Goal: Task Accomplishment & Management: Manage account settings

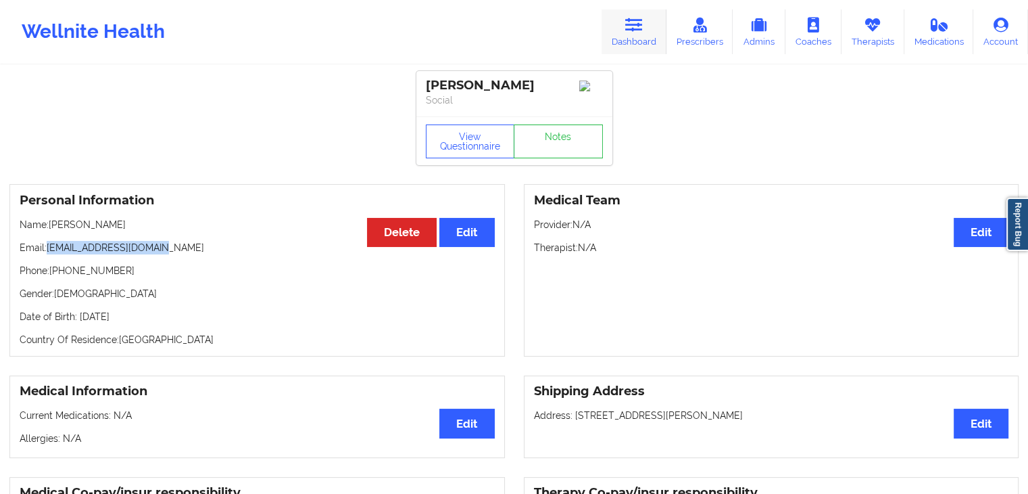
click at [625, 33] on link "Dashboard" at bounding box center [634, 31] width 65 height 45
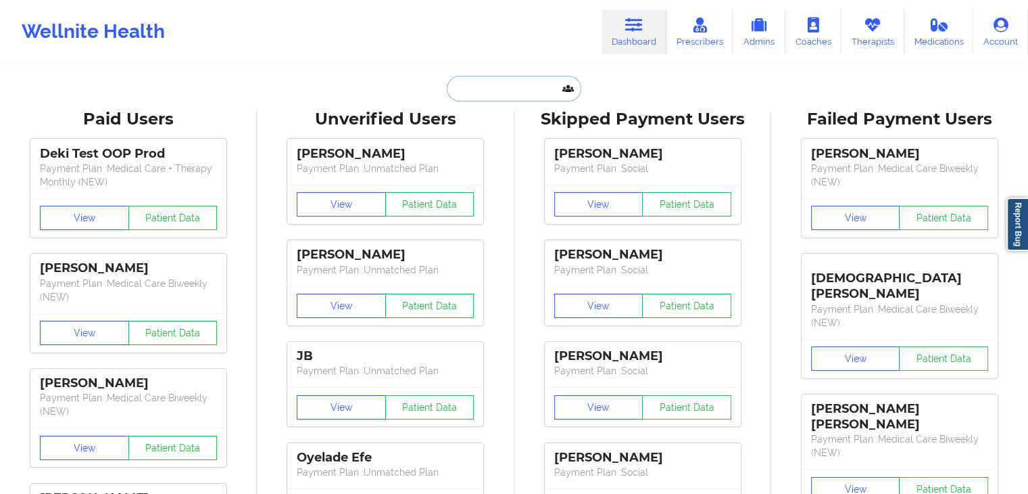
click at [460, 82] on input "text" at bounding box center [514, 89] width 134 height 26
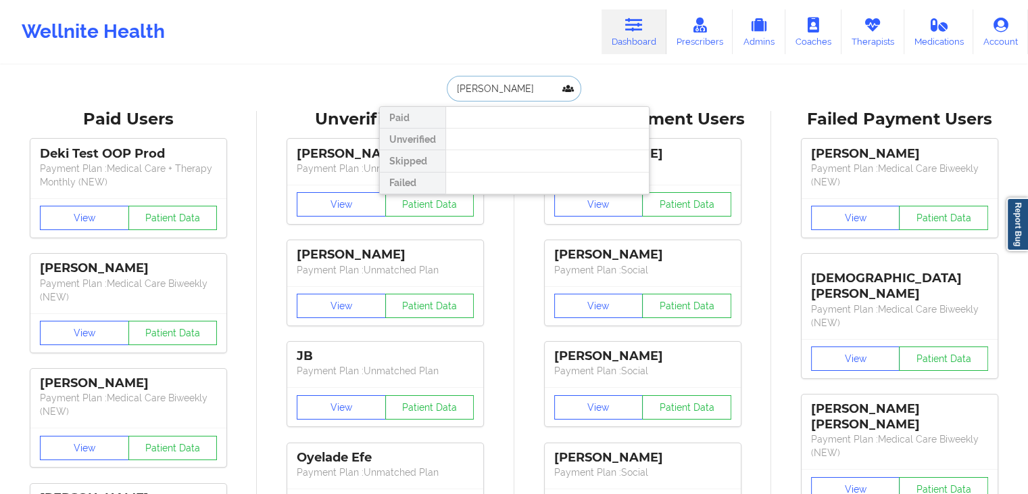
type input "[PERSON_NAME]"
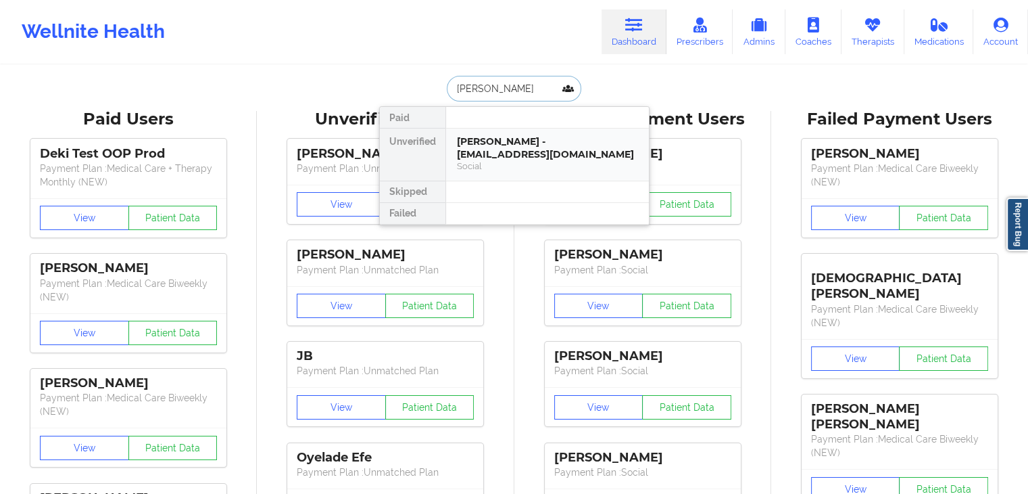
click at [490, 141] on div "[PERSON_NAME] - [EMAIL_ADDRESS][DOMAIN_NAME]" at bounding box center [547, 147] width 181 height 25
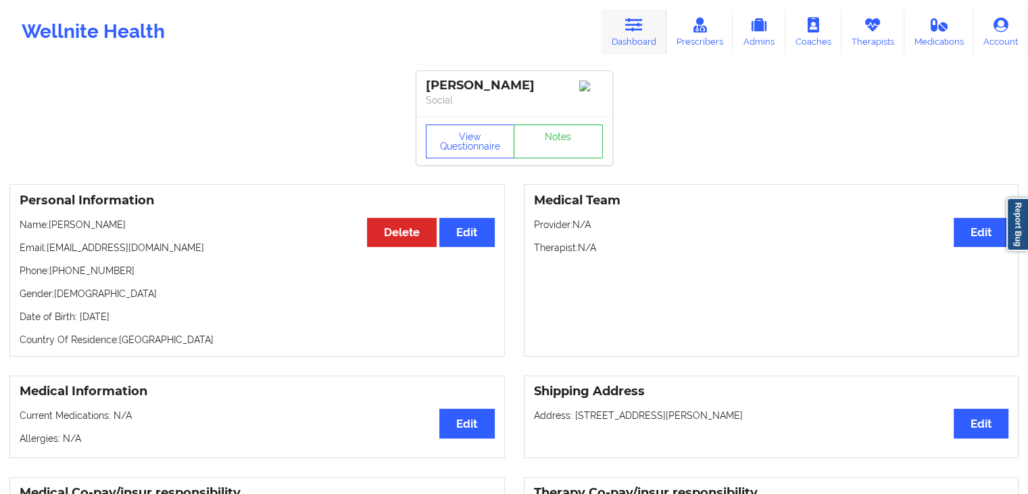
click at [631, 32] on link "Dashboard" at bounding box center [634, 31] width 65 height 45
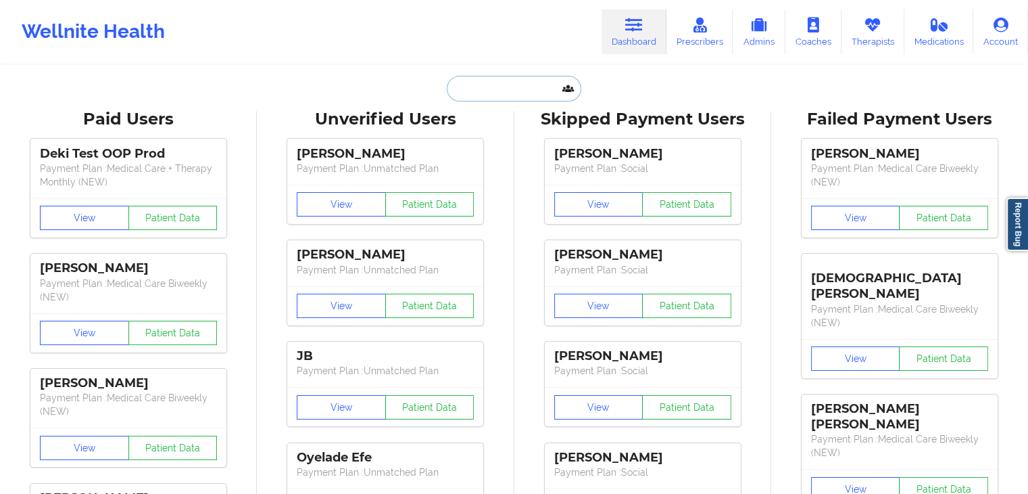
click at [512, 93] on input "text" at bounding box center [514, 89] width 134 height 26
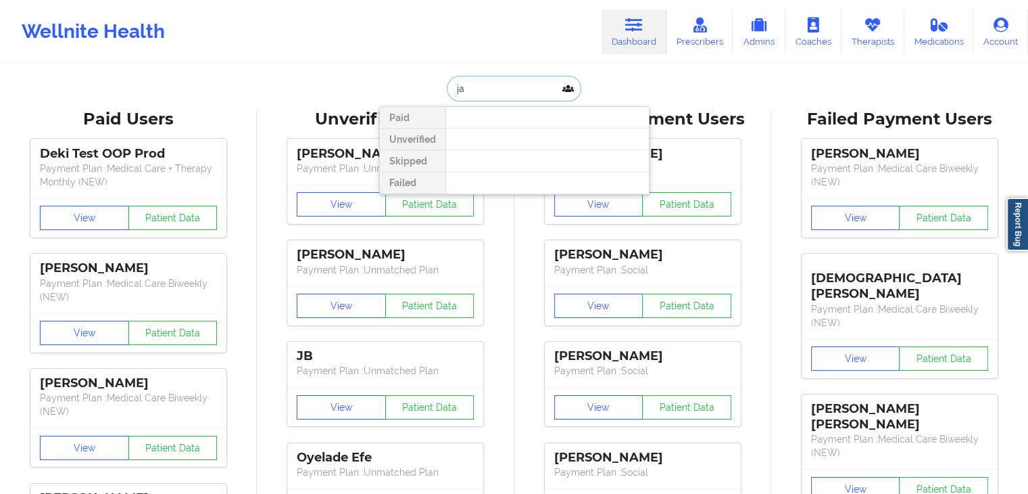
type input "j"
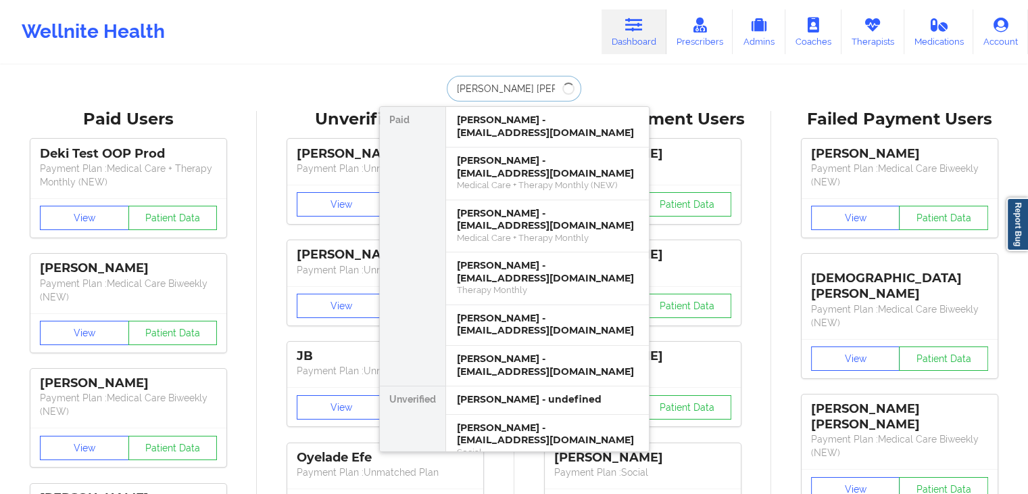
type input "[PERSON_NAME]"
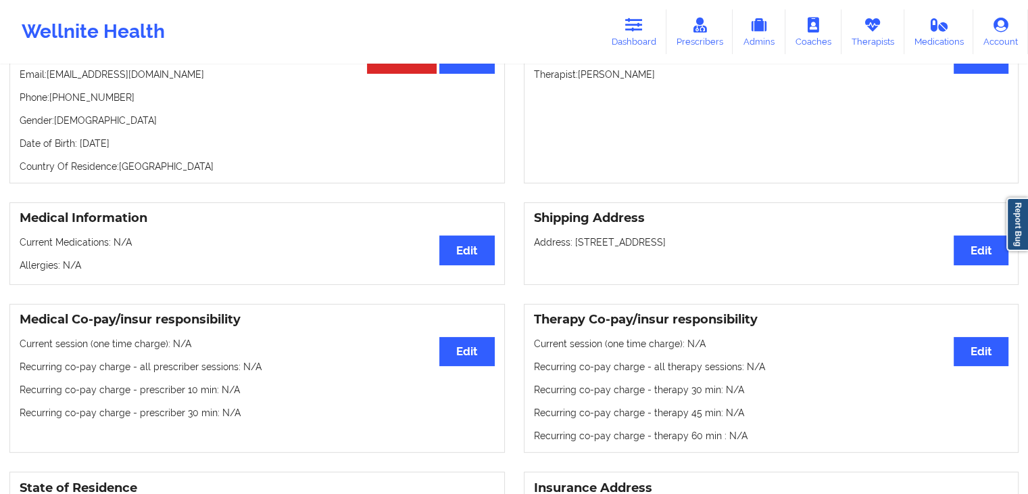
scroll to position [171, 0]
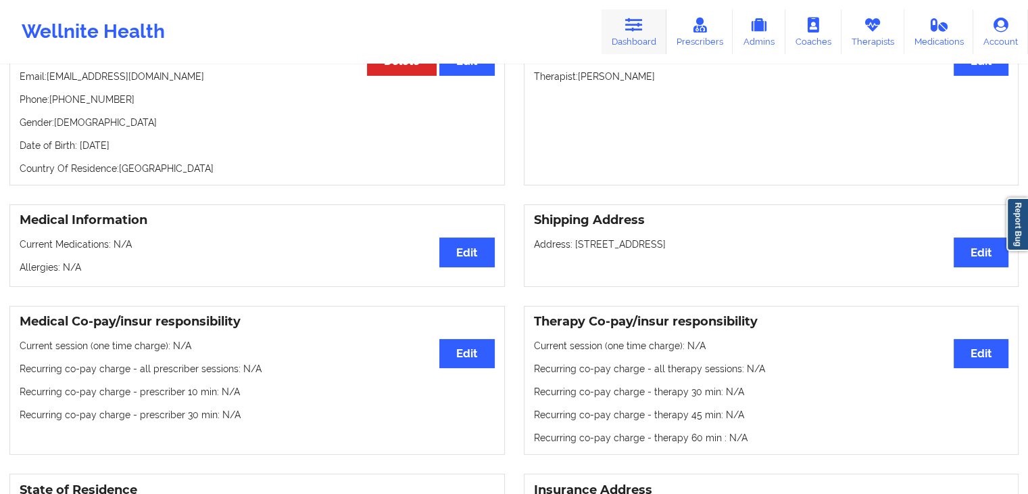
click at [650, 26] on link "Dashboard" at bounding box center [634, 31] width 65 height 45
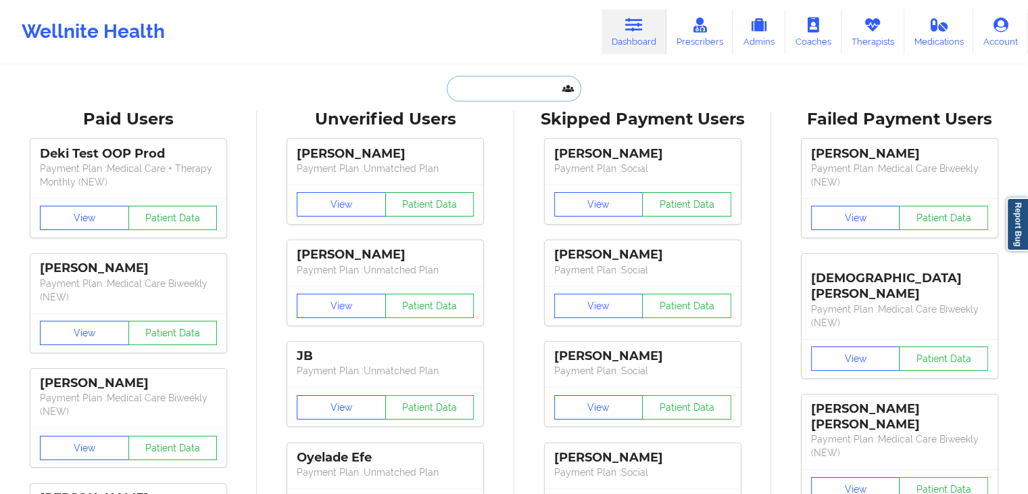
click at [470, 100] on input "text" at bounding box center [514, 89] width 134 height 26
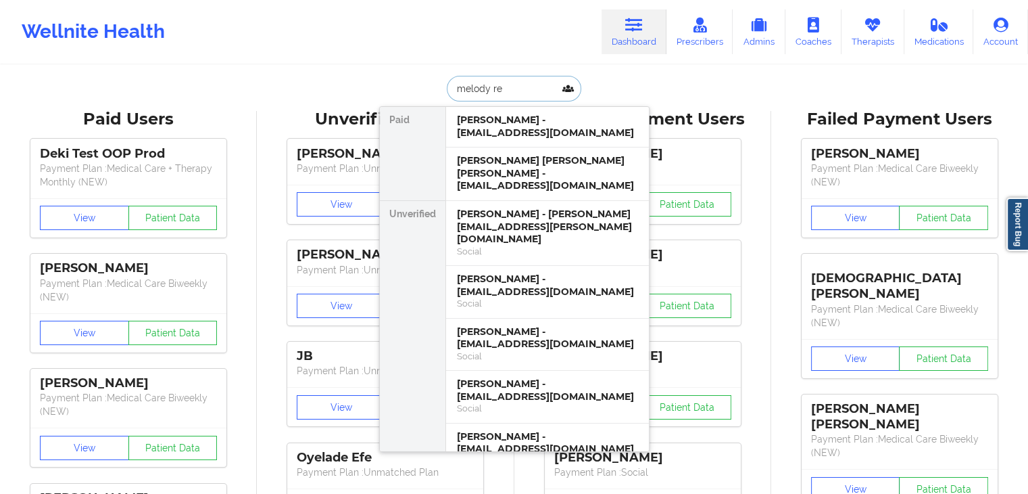
type input "[PERSON_NAME]"
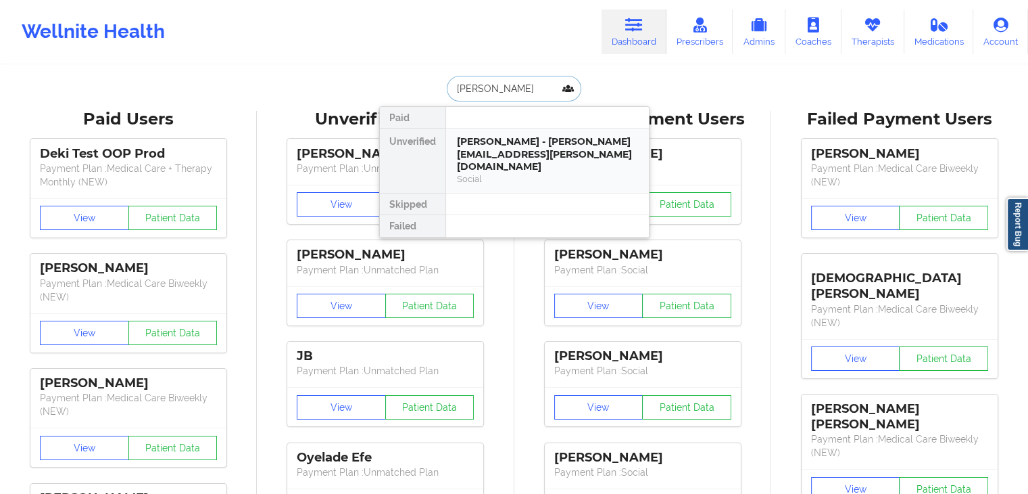
click at [557, 150] on div "[PERSON_NAME] - [PERSON_NAME][EMAIL_ADDRESS][PERSON_NAME][DOMAIN_NAME]" at bounding box center [547, 154] width 181 height 38
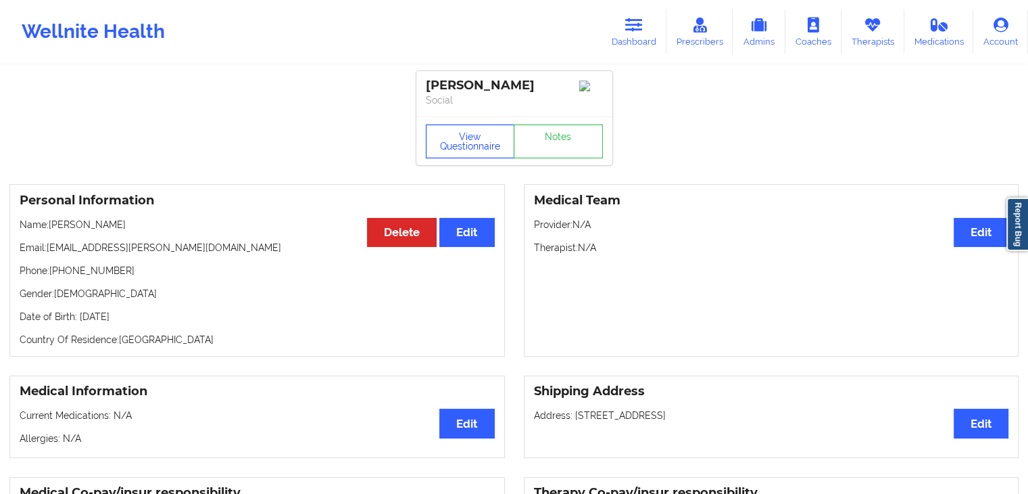
click at [466, 152] on button "View Questionnaire" at bounding box center [470, 141] width 89 height 34
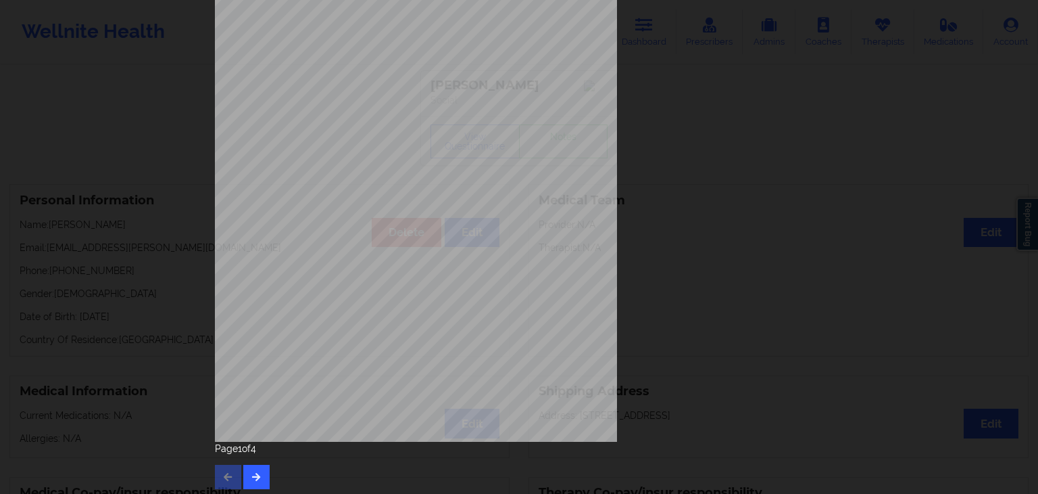
scroll to position [151, 0]
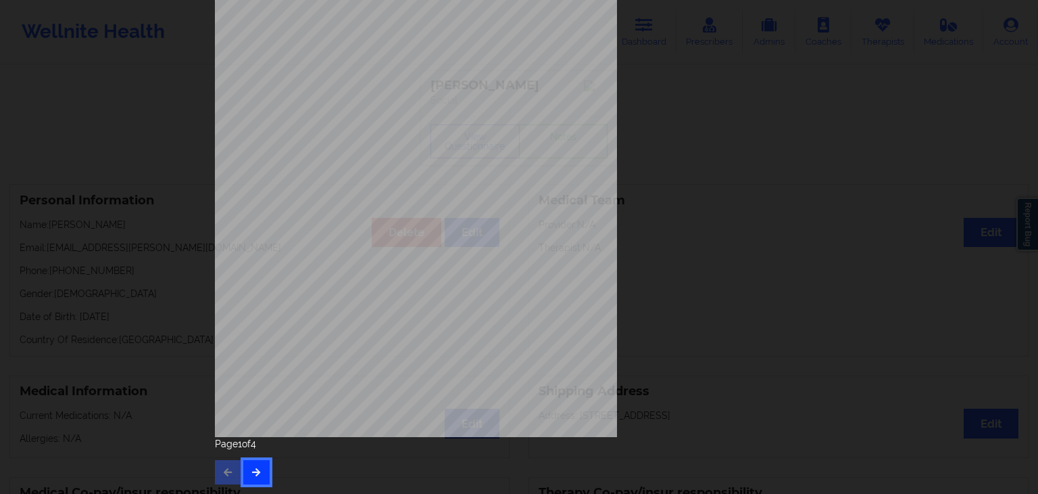
click at [255, 469] on icon "button" at bounding box center [256, 471] width 11 height 8
click at [267, 469] on div "Page 2 of 4" at bounding box center [519, 460] width 608 height 47
click at [260, 468] on button "button" at bounding box center [256, 472] width 26 height 24
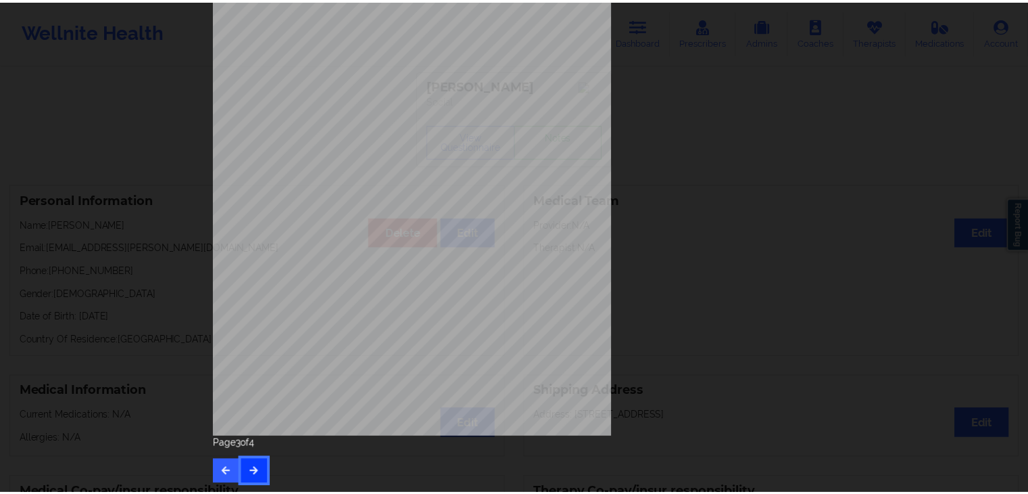
scroll to position [0, 0]
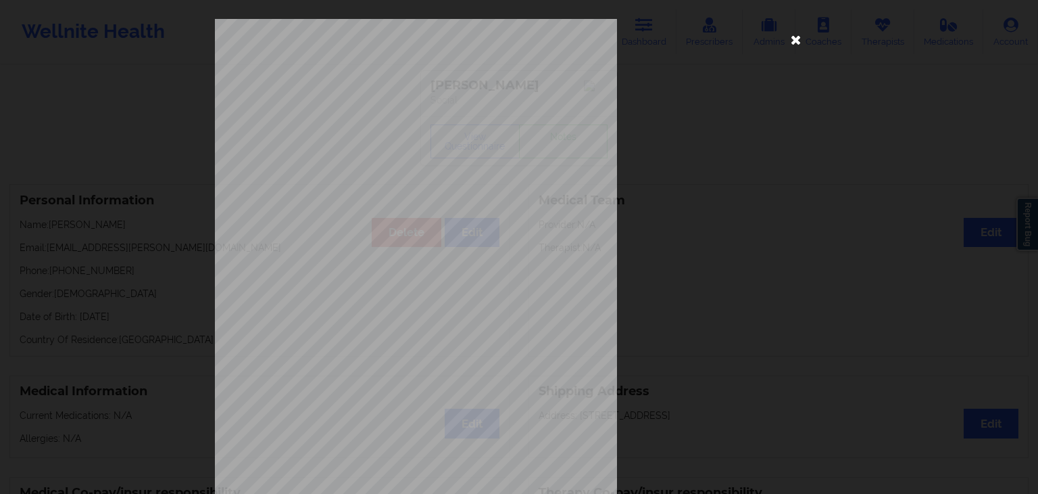
click at [793, 38] on icon at bounding box center [797, 39] width 22 height 22
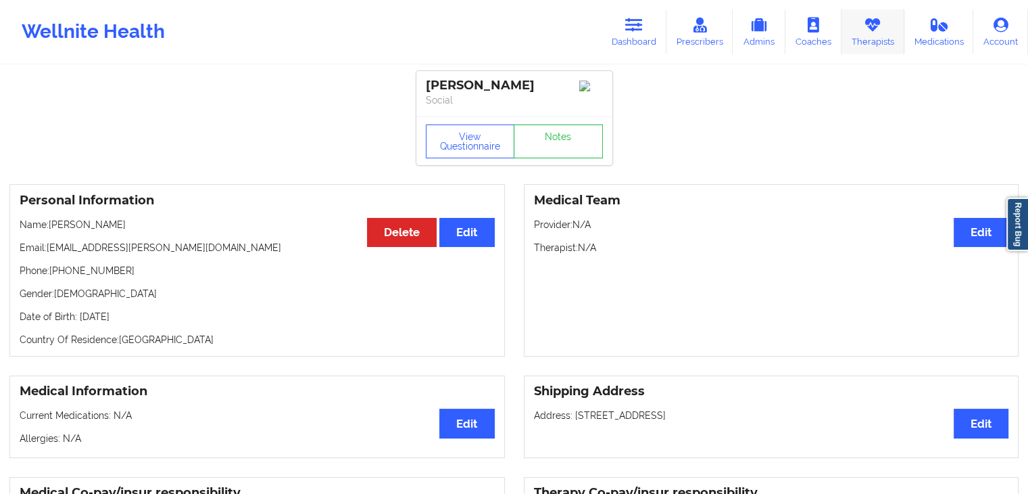
click at [873, 39] on link "Therapists" at bounding box center [873, 31] width 63 height 45
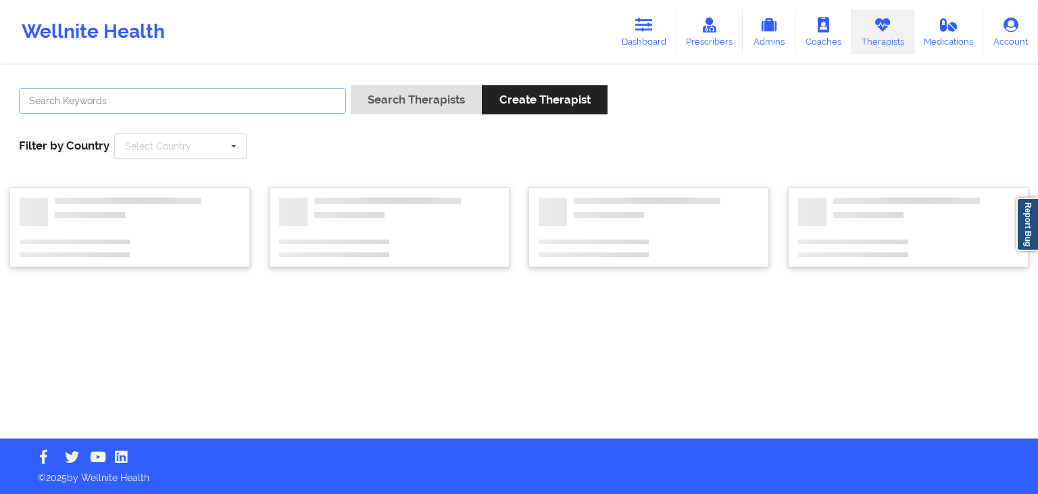
click at [291, 97] on input "text" at bounding box center [182, 101] width 327 height 26
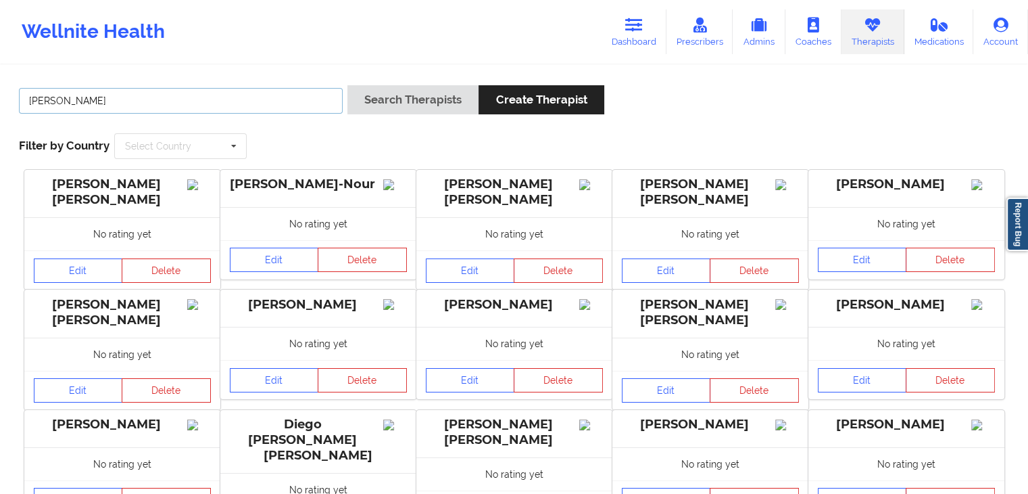
click at [348, 85] on button "Search Therapists" at bounding box center [413, 99] width 131 height 29
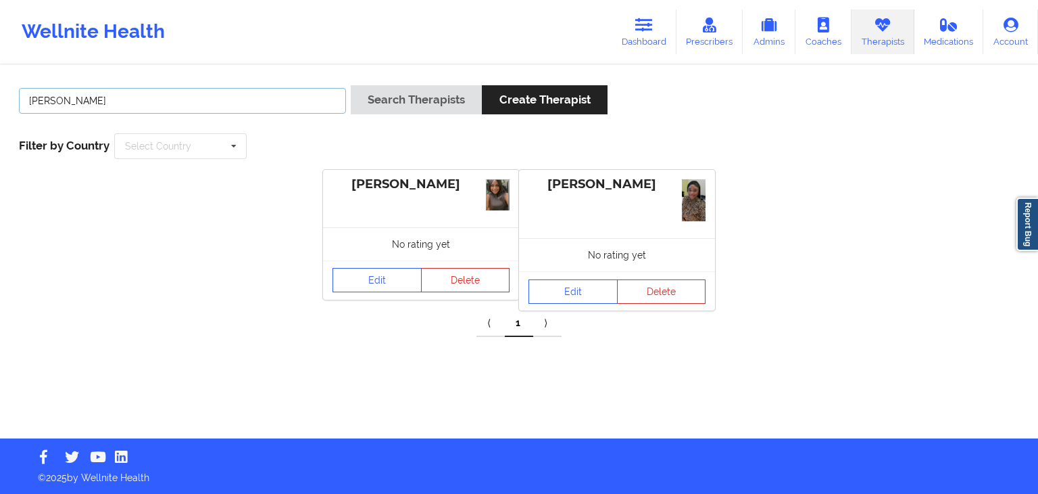
drag, startPoint x: 178, startPoint y: 98, endPoint x: 22, endPoint y: 113, distance: 157.6
click at [22, 113] on input "[PERSON_NAME]" at bounding box center [182, 101] width 327 height 26
type input "[PERSON_NAME]"
click at [351, 85] on button "Search Therapists" at bounding box center [416, 99] width 131 height 29
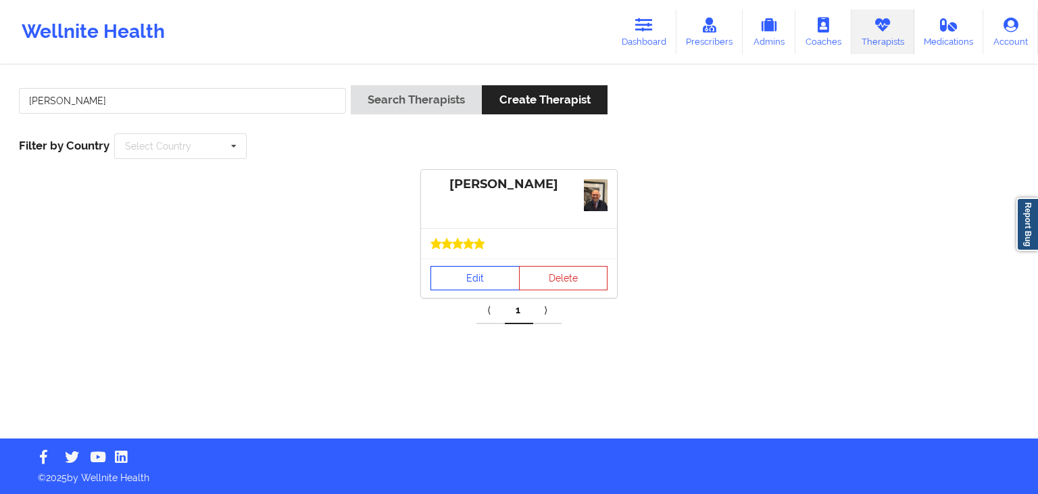
click at [486, 277] on link "Edit" at bounding box center [475, 278] width 89 height 24
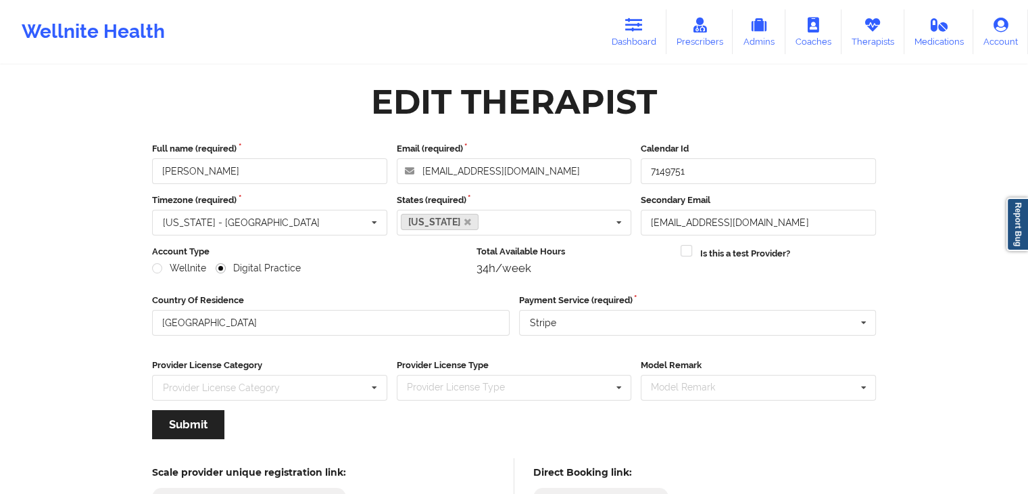
scroll to position [112, 0]
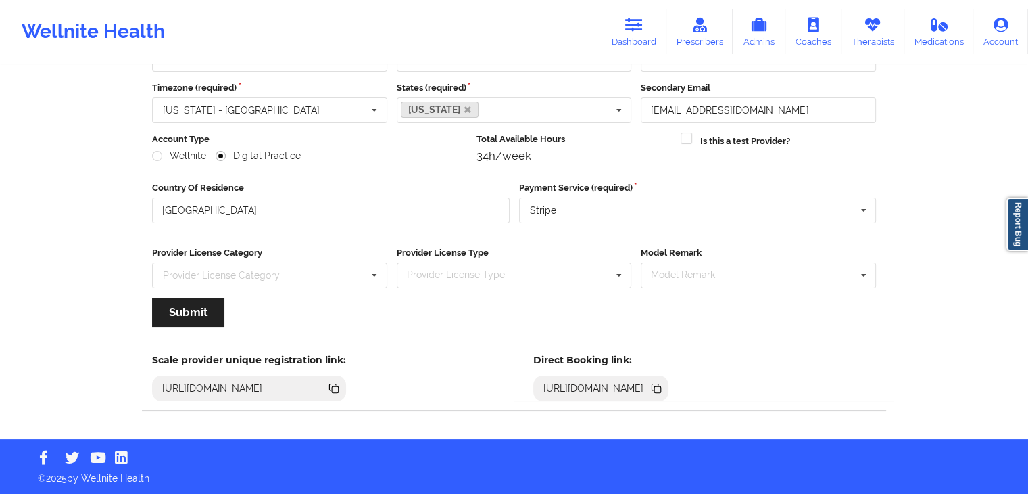
click at [664, 389] on icon at bounding box center [656, 388] width 15 height 15
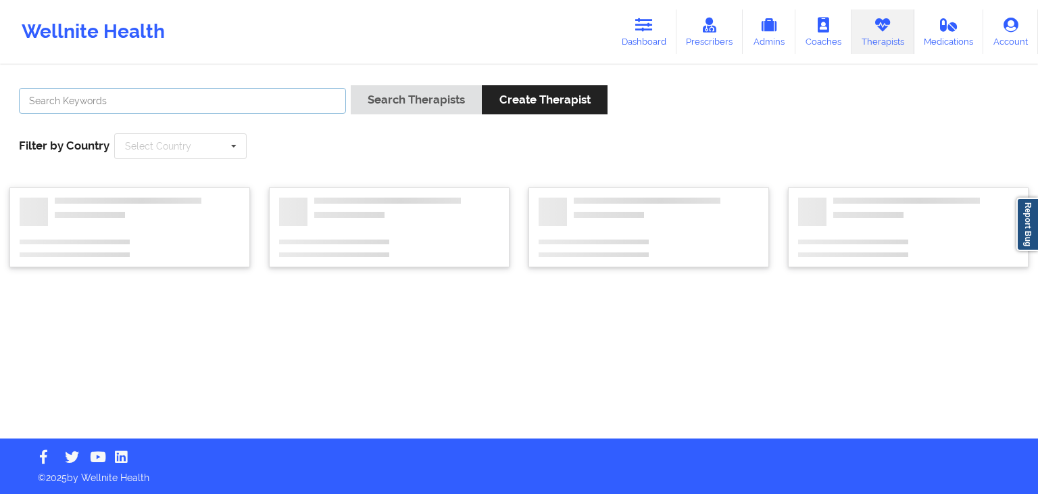
click at [107, 103] on input "text" at bounding box center [182, 101] width 327 height 26
click at [351, 85] on button "Search Therapists" at bounding box center [416, 99] width 131 height 29
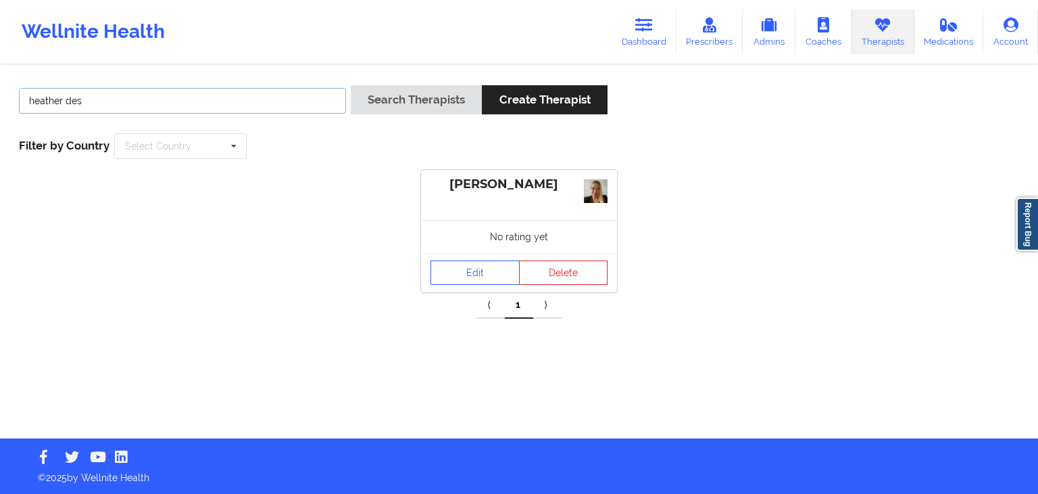
drag, startPoint x: 241, startPoint y: 101, endPoint x: 28, endPoint y: 99, distance: 212.3
click at [28, 99] on input "heather des" at bounding box center [182, 101] width 327 height 26
click at [351, 85] on button "Search Therapists" at bounding box center [416, 99] width 131 height 29
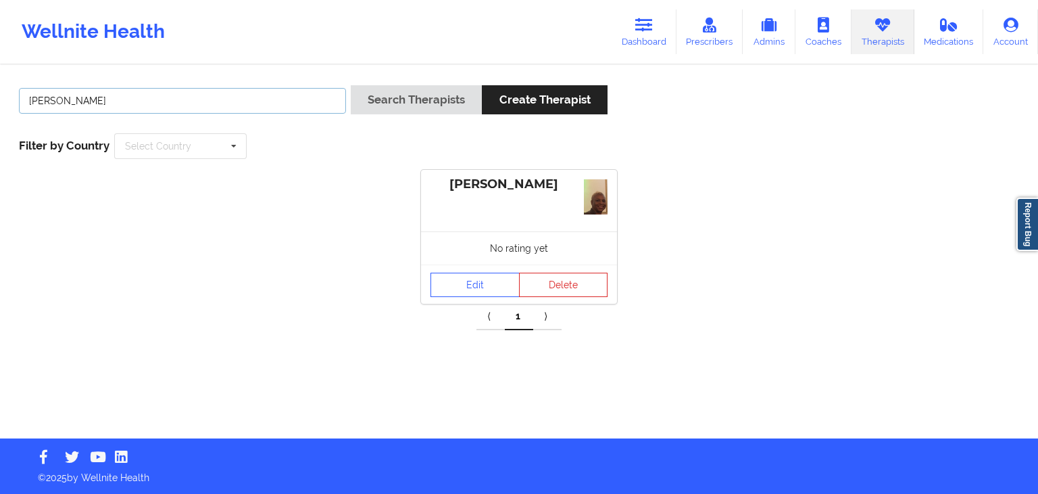
drag, startPoint x: 192, startPoint y: 89, endPoint x: 19, endPoint y: 105, distance: 173.8
click at [19, 105] on input "[PERSON_NAME]" at bounding box center [182, 101] width 327 height 26
click at [351, 85] on button "Search Therapists" at bounding box center [416, 99] width 131 height 29
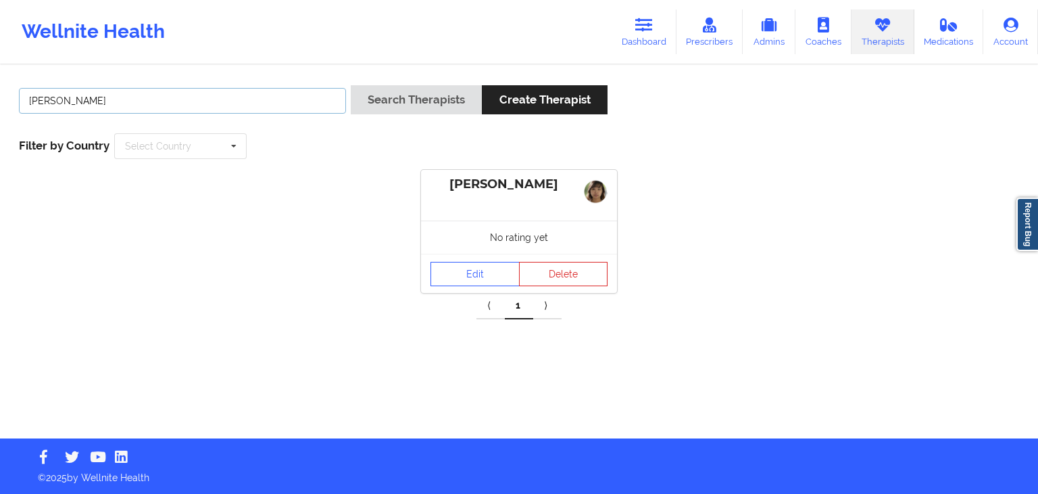
drag, startPoint x: 143, startPoint y: 99, endPoint x: 20, endPoint y: 105, distance: 123.9
click at [20, 105] on input "[PERSON_NAME]" at bounding box center [182, 101] width 327 height 26
type input "chandra"
click at [351, 85] on button "Search Therapists" at bounding box center [416, 99] width 131 height 29
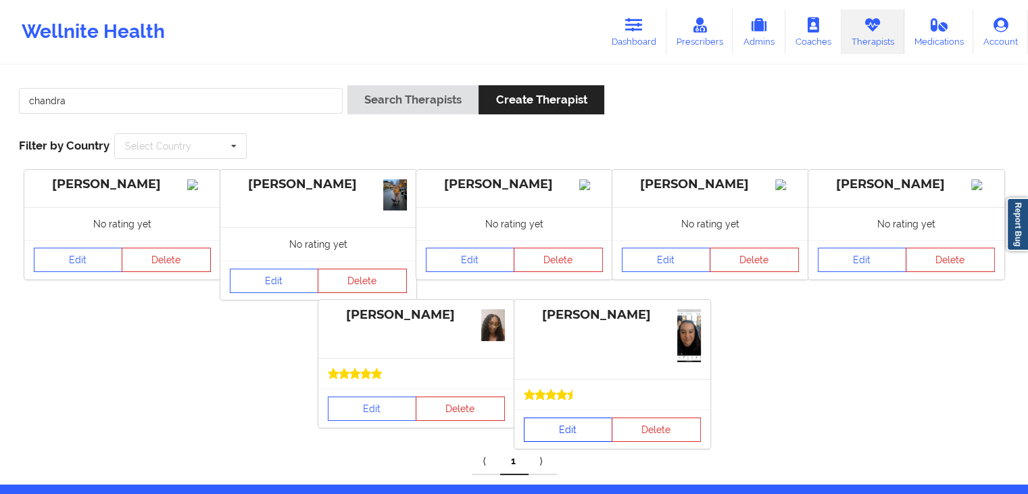
click at [567, 424] on link "Edit" at bounding box center [568, 429] width 89 height 24
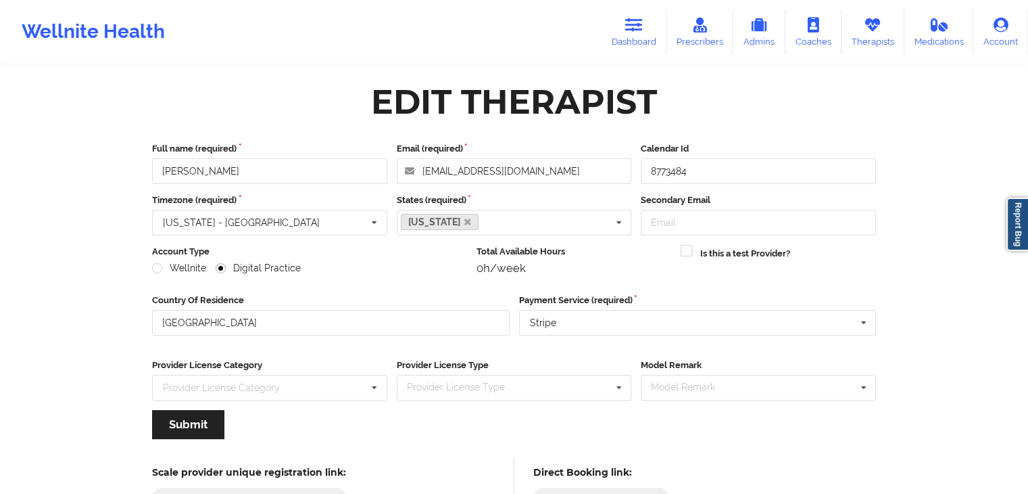
scroll to position [112, 0]
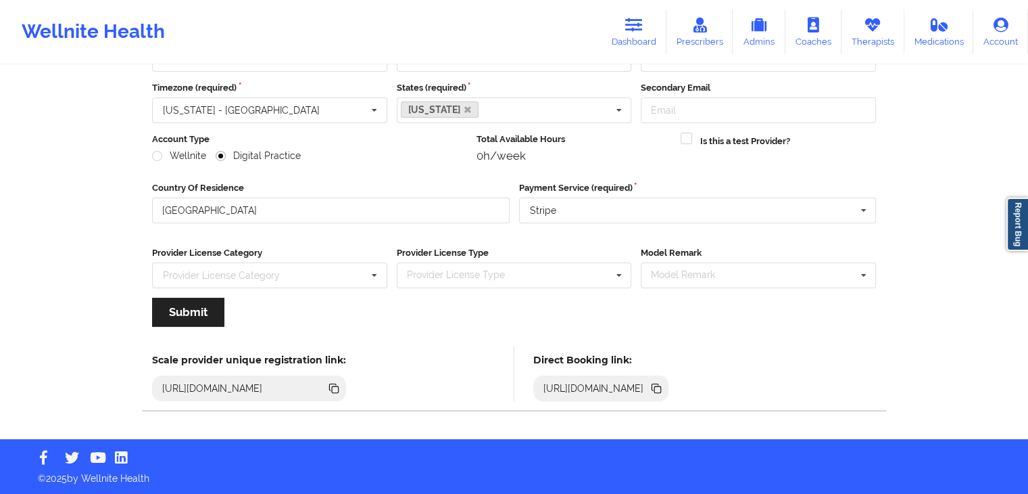
click at [661, 387] on icon at bounding box center [657, 389] width 7 height 7
click at [636, 30] on icon at bounding box center [634, 25] width 18 height 15
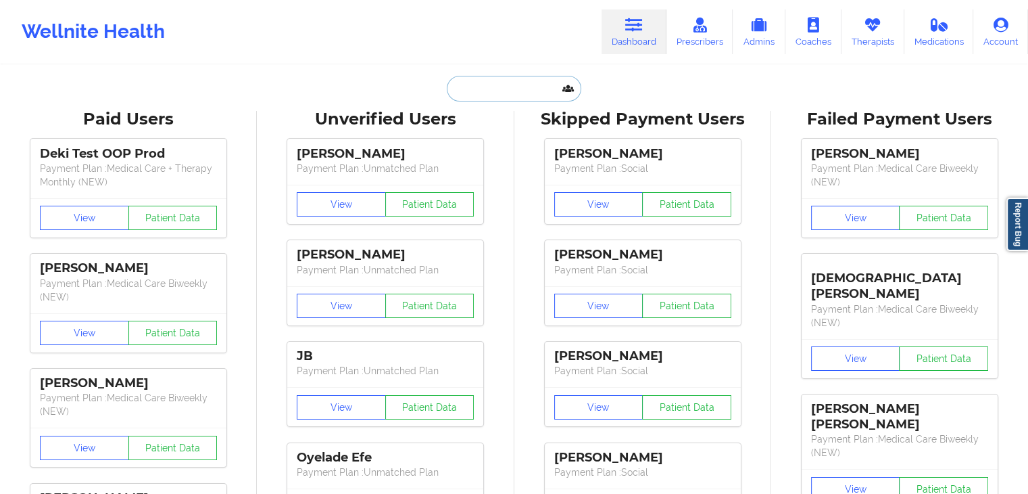
click at [514, 81] on input "text" at bounding box center [514, 89] width 134 height 26
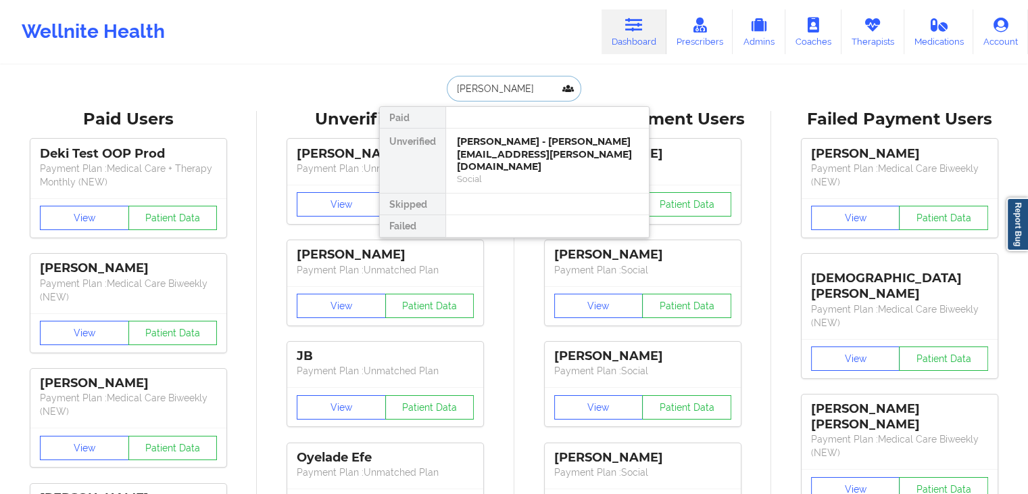
type input "[PERSON_NAME]"
click at [525, 151] on div "[PERSON_NAME] - [EMAIL_ADDRESS][DOMAIN_NAME]" at bounding box center [547, 147] width 181 height 25
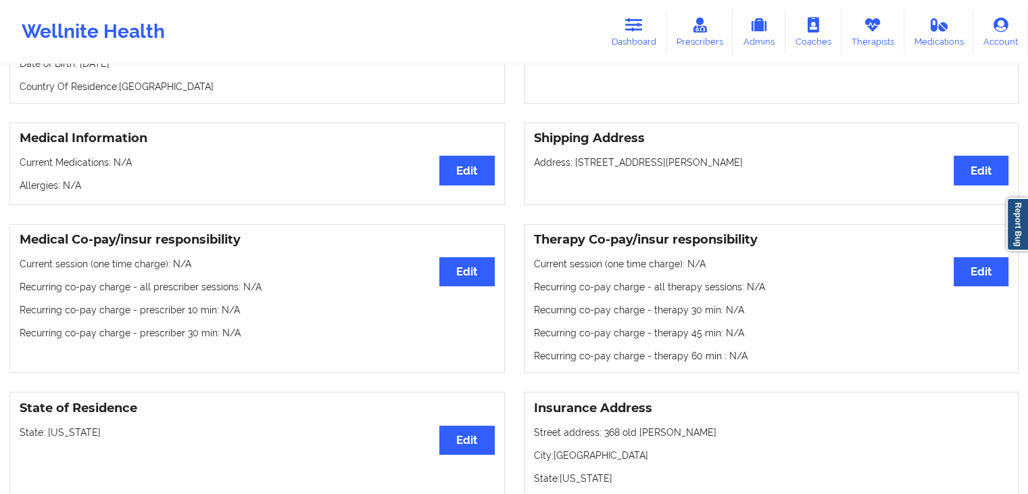
scroll to position [262, 0]
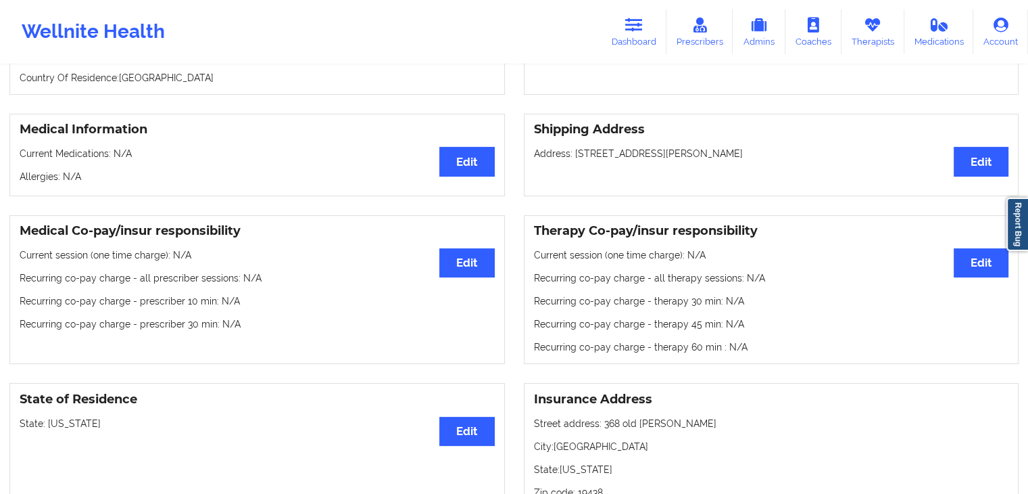
drag, startPoint x: 102, startPoint y: 425, endPoint x: 45, endPoint y: 423, distance: 56.9
click at [45, 423] on p "State: [US_STATE]" at bounding box center [257, 423] width 475 height 14
copy p "[US_STATE]"
click at [629, 30] on icon at bounding box center [634, 25] width 18 height 15
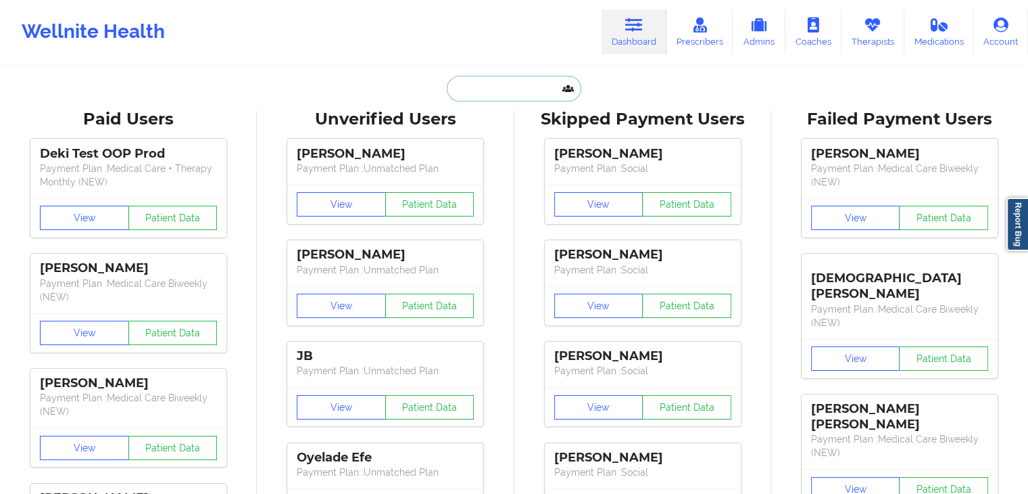
click at [499, 91] on input "text" at bounding box center [514, 89] width 134 height 26
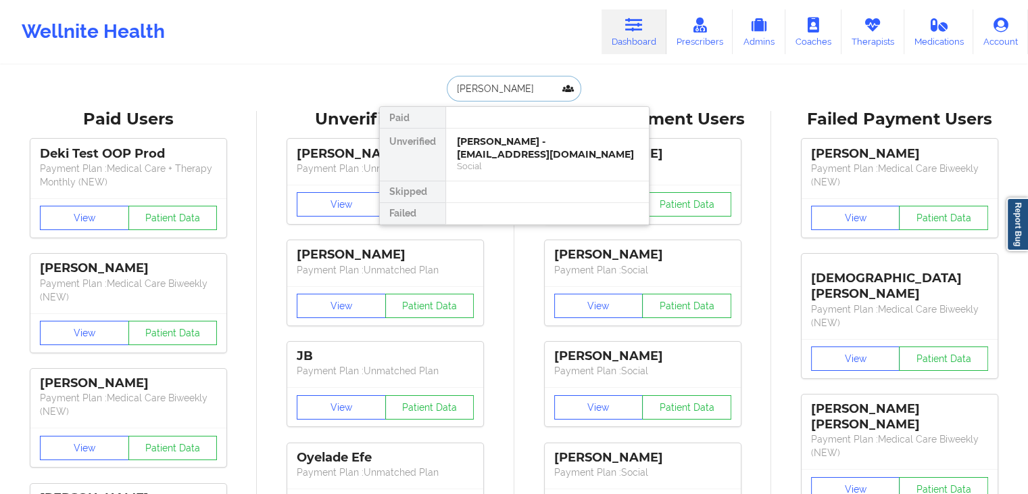
type input "[PERSON_NAME]"
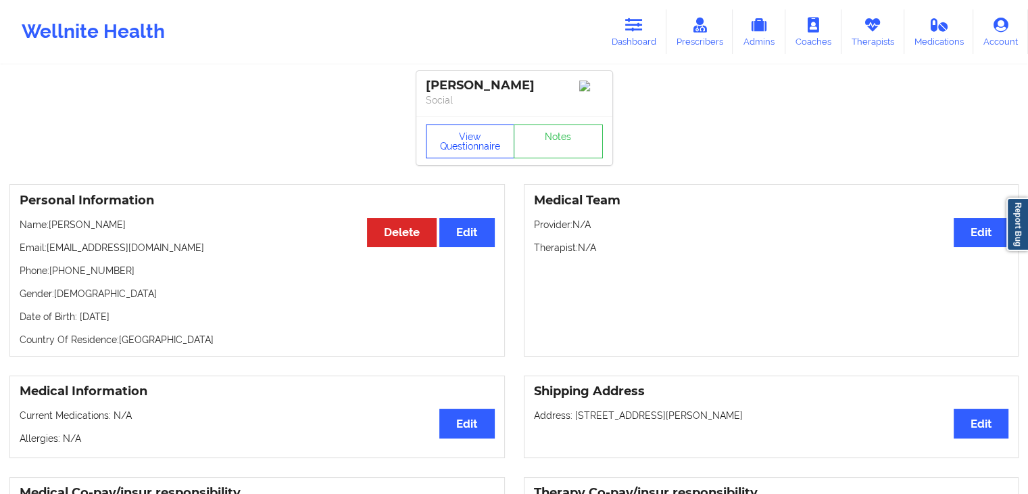
click at [469, 144] on button "View Questionnaire" at bounding box center [470, 141] width 89 height 34
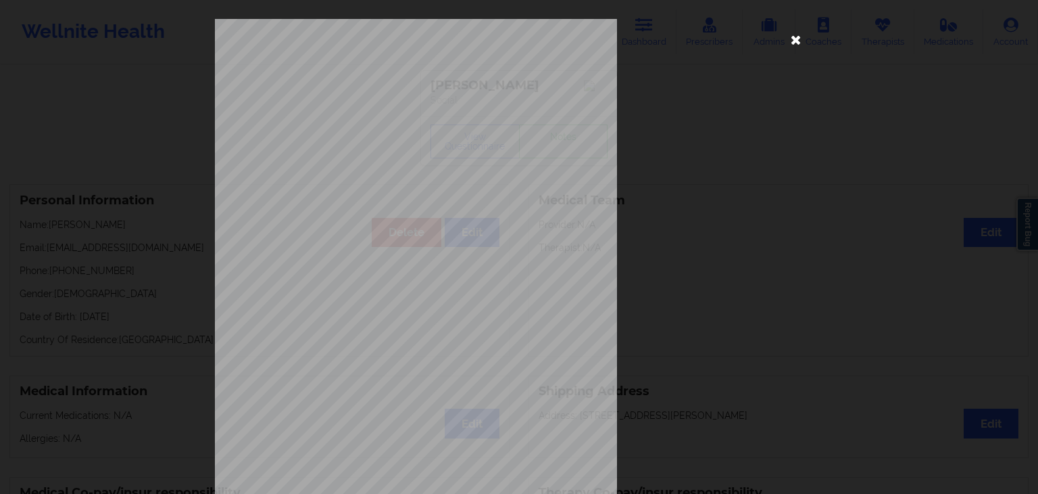
click at [796, 37] on icon at bounding box center [797, 39] width 22 height 22
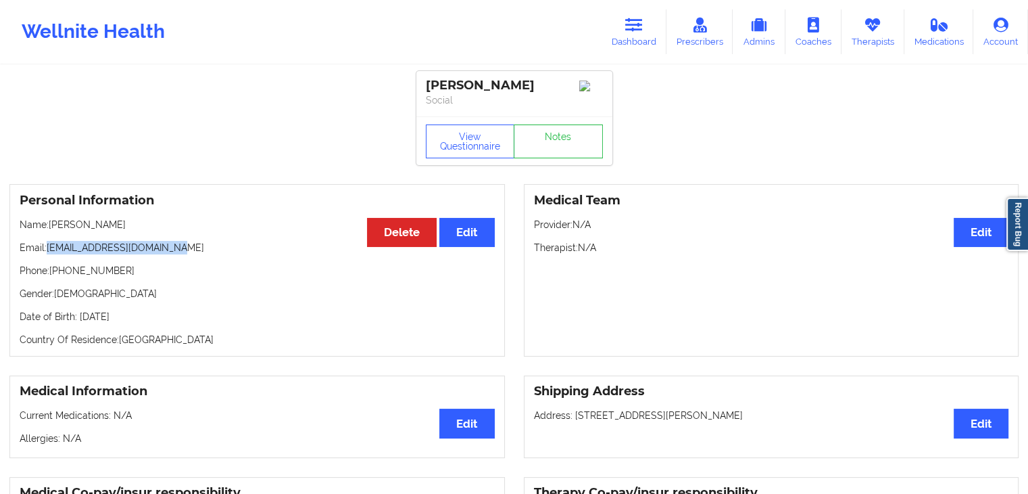
drag, startPoint x: 45, startPoint y: 252, endPoint x: 197, endPoint y: 251, distance: 152.8
click at [197, 251] on p "Email: [EMAIL_ADDRESS][DOMAIN_NAME]" at bounding box center [257, 248] width 475 height 14
copy p "[EMAIL_ADDRESS][DOMAIN_NAME]"
drag, startPoint x: 51, startPoint y: 272, endPoint x: 122, endPoint y: 274, distance: 70.3
click at [122, 274] on p "Phone: [PHONE_NUMBER]" at bounding box center [257, 271] width 475 height 14
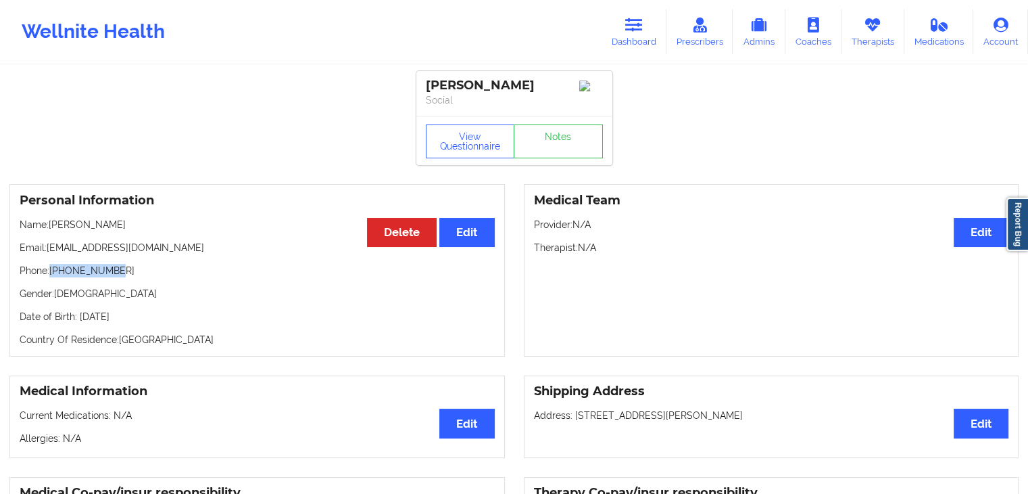
copy p "[PHONE_NUMBER]"
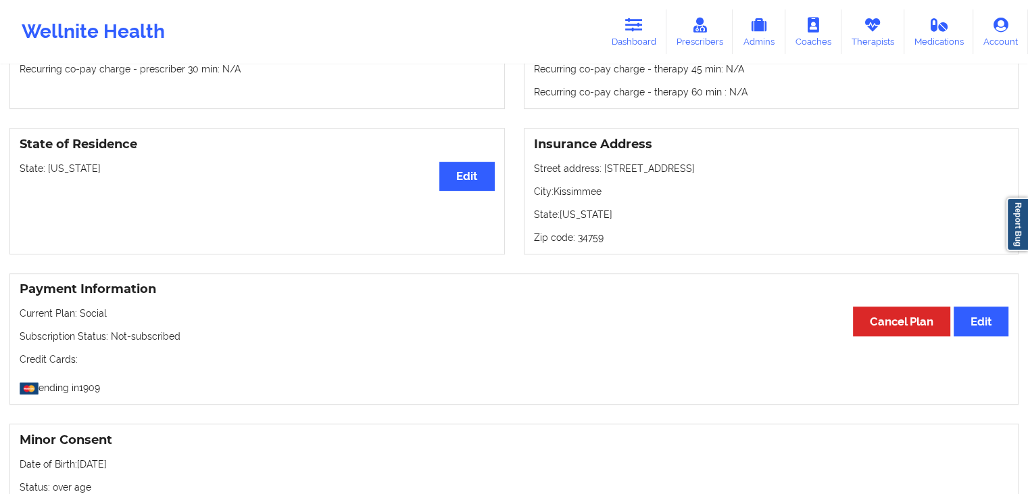
scroll to position [515, 0]
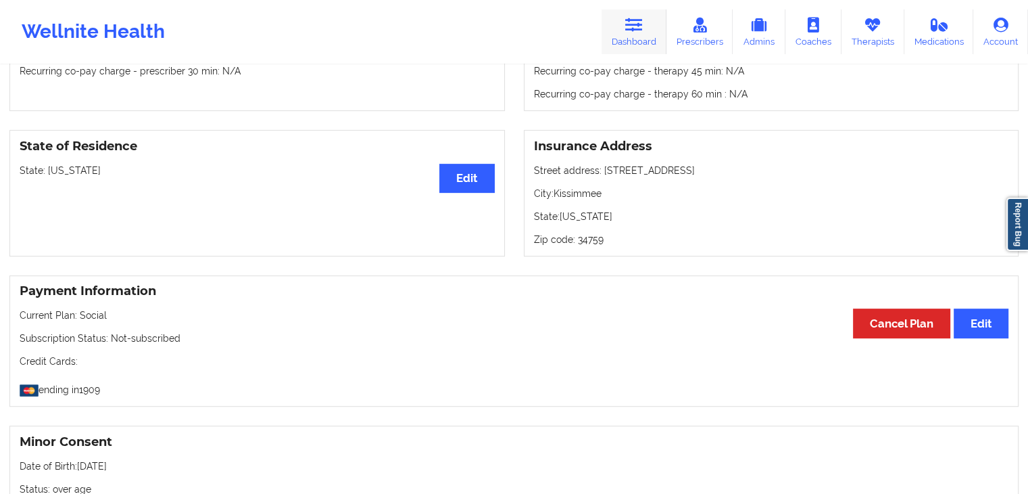
click at [635, 39] on link "Dashboard" at bounding box center [634, 31] width 65 height 45
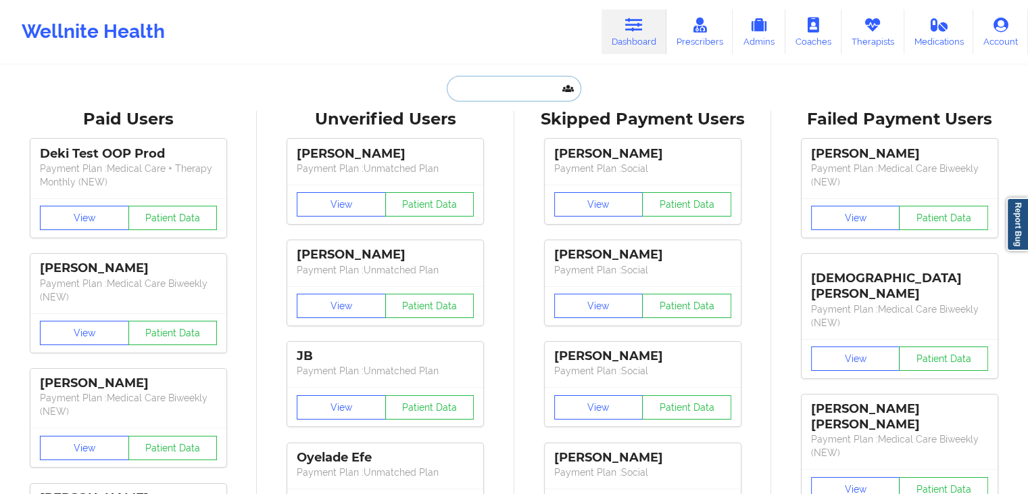
click at [535, 84] on input "text" at bounding box center [514, 89] width 134 height 26
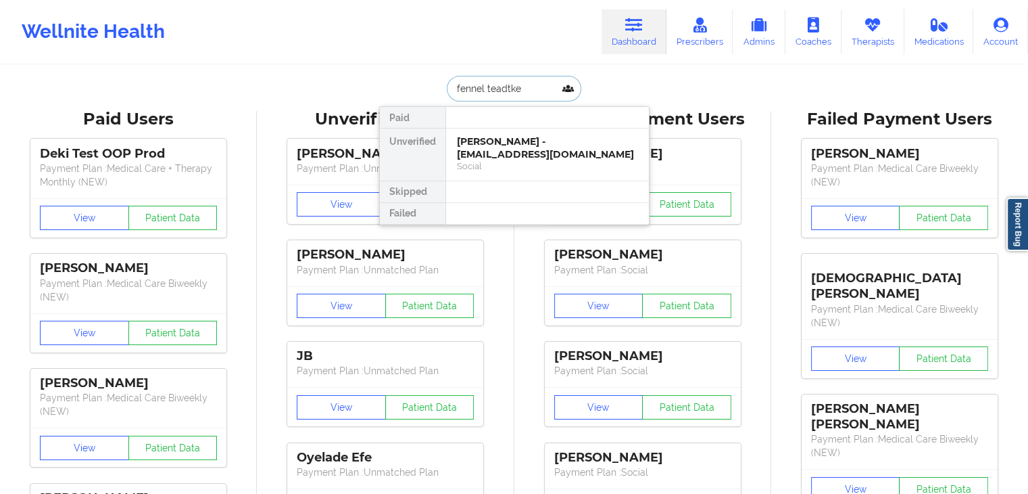
type input "fennel teadtke"
click at [506, 149] on div "Fennel Teadtke - [EMAIL_ADDRESS][DOMAIN_NAME]" at bounding box center [547, 147] width 181 height 25
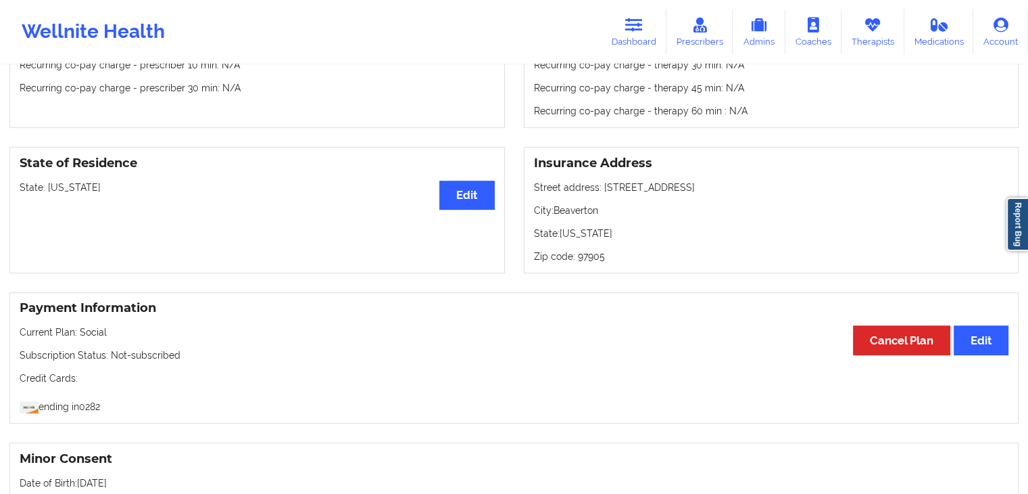
scroll to position [492, 0]
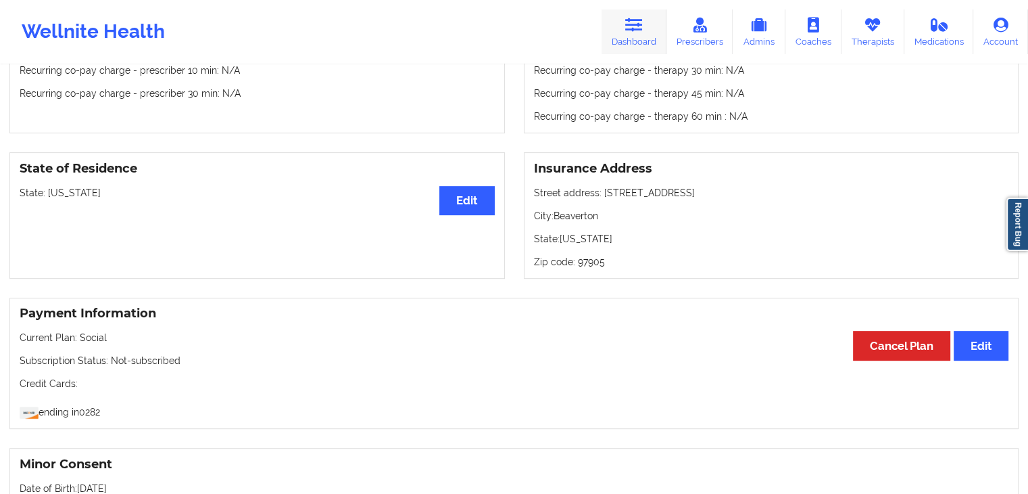
click at [634, 33] on link "Dashboard" at bounding box center [634, 31] width 65 height 45
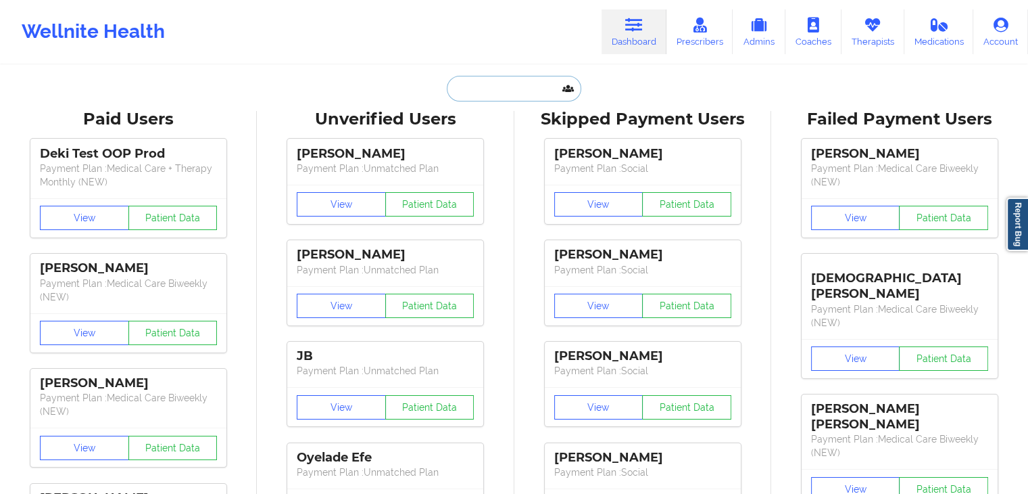
click at [524, 87] on input "text" at bounding box center [514, 89] width 134 height 26
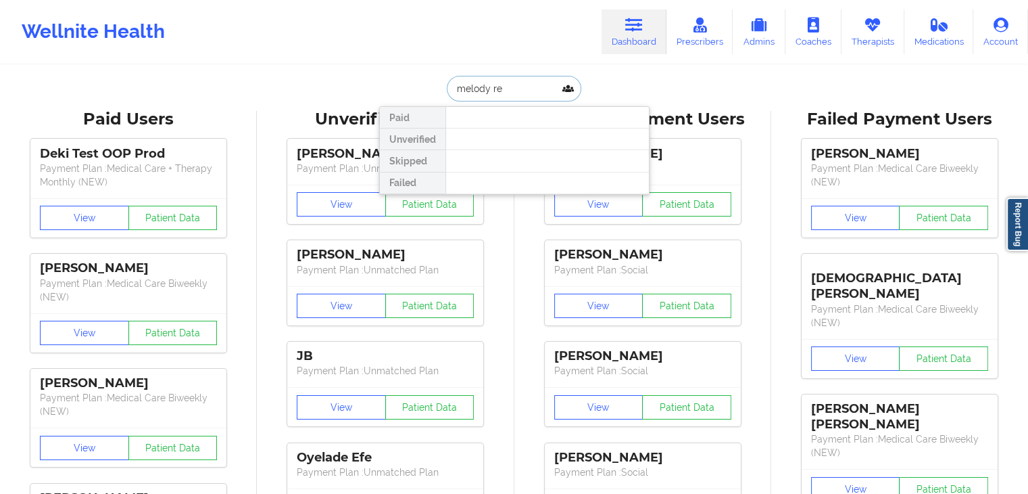
type input "[PERSON_NAME]"
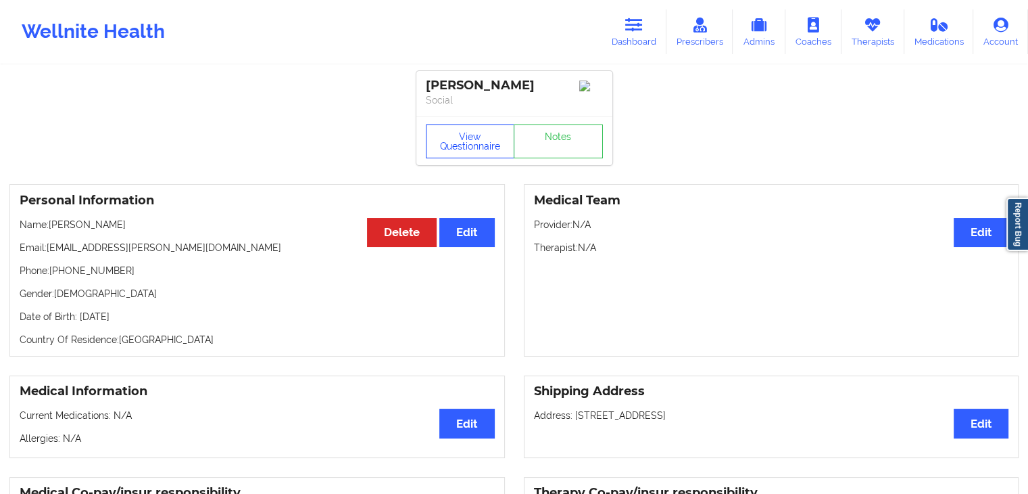
click at [468, 149] on button "View Questionnaire" at bounding box center [470, 141] width 89 height 34
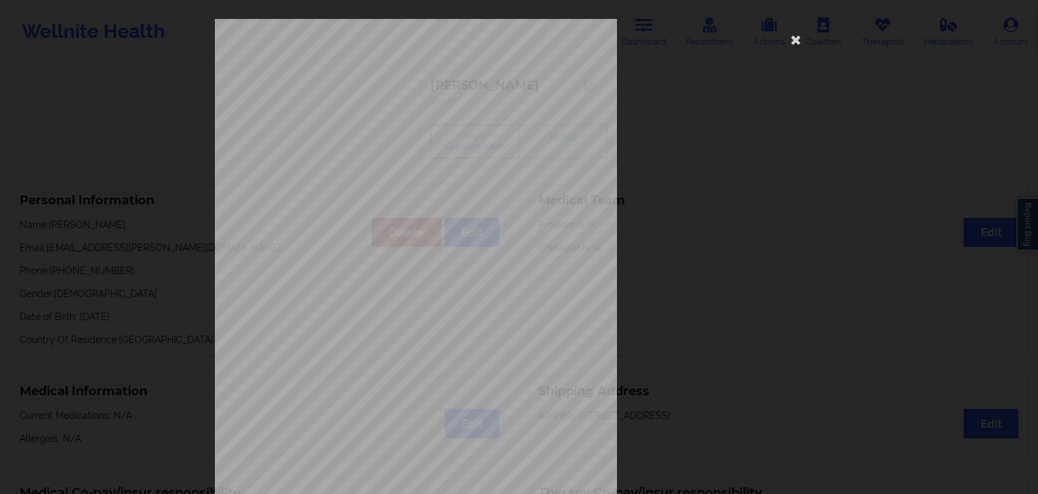
scroll to position [151, 0]
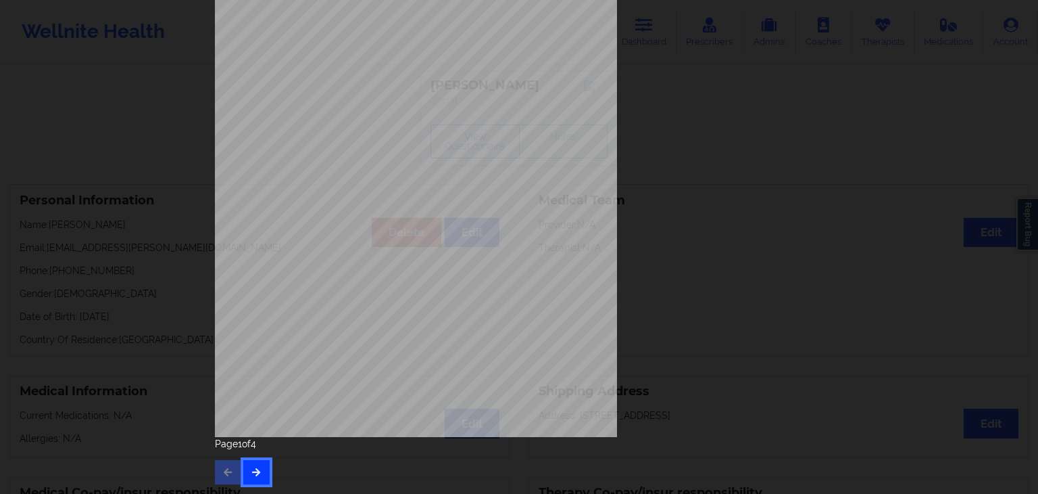
click at [258, 469] on icon "button" at bounding box center [256, 471] width 11 height 8
click at [260, 471] on button "button" at bounding box center [256, 472] width 26 height 24
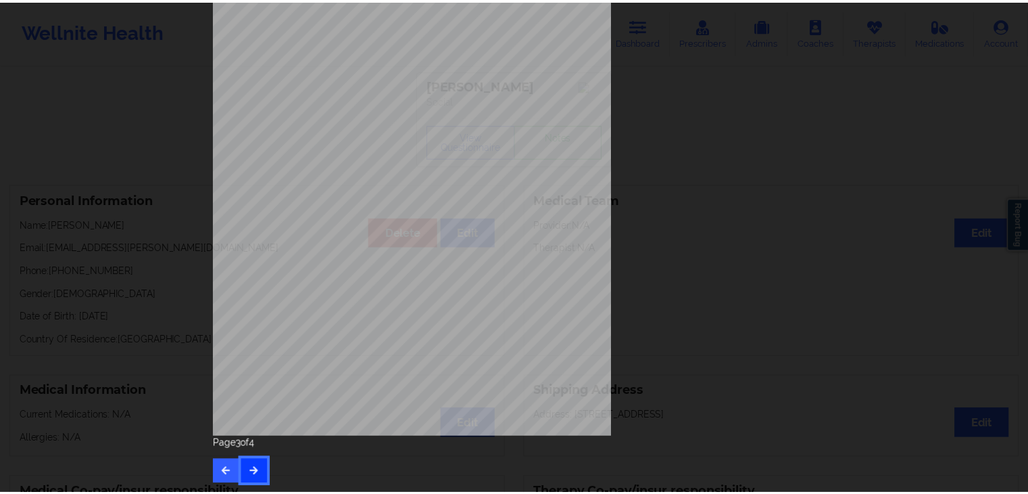
scroll to position [0, 0]
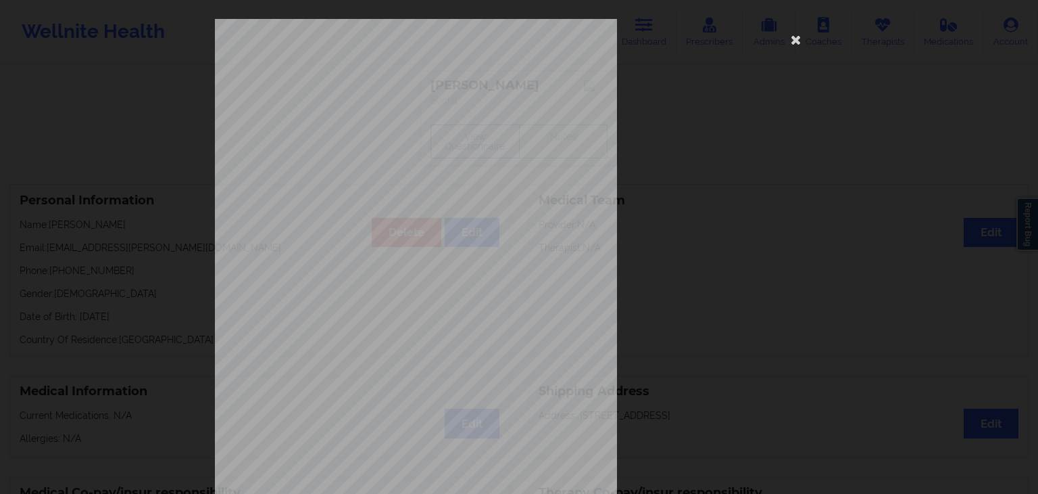
click at [790, 49] on div "commercial Insurance Member ID for patient 11171831600 Insurance company name d…" at bounding box center [519, 303] width 608 height 569
click at [793, 39] on icon at bounding box center [797, 39] width 22 height 22
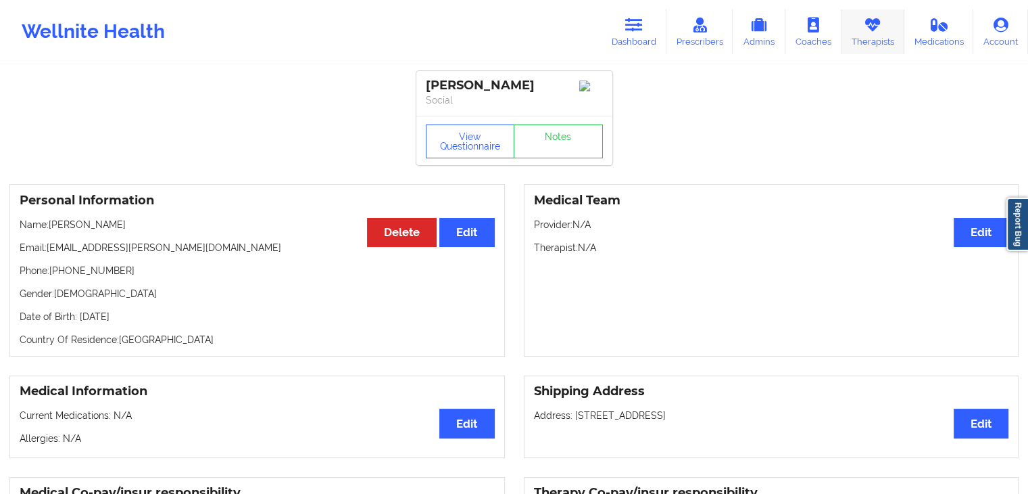
click at [857, 36] on link "Therapists" at bounding box center [873, 31] width 63 height 45
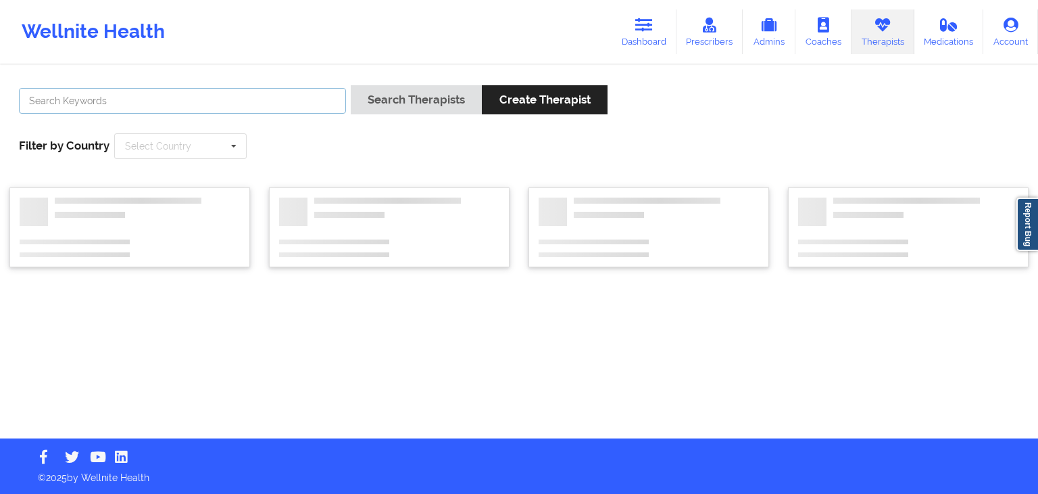
click at [304, 98] on input "text" at bounding box center [182, 101] width 327 height 26
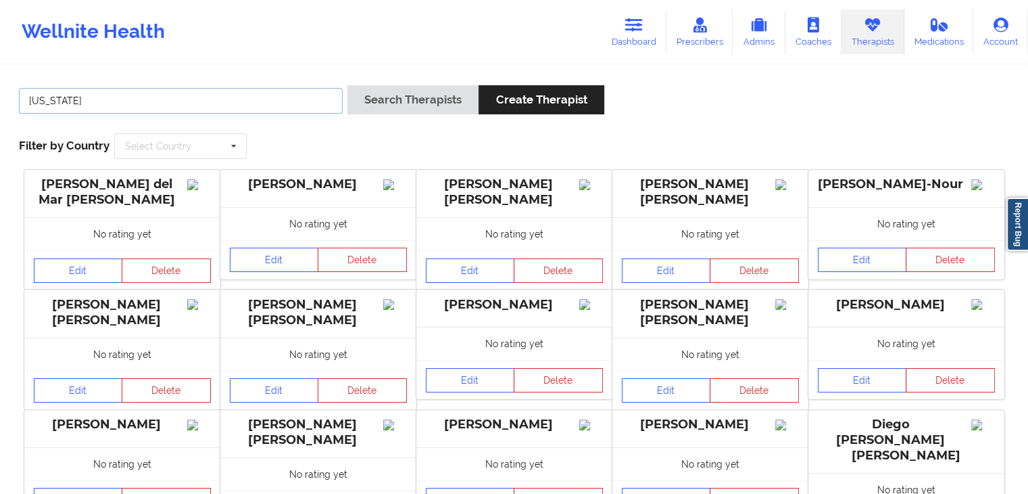
type input "[US_STATE] gib"
click at [365, 108] on button "Search Therapists" at bounding box center [413, 99] width 131 height 29
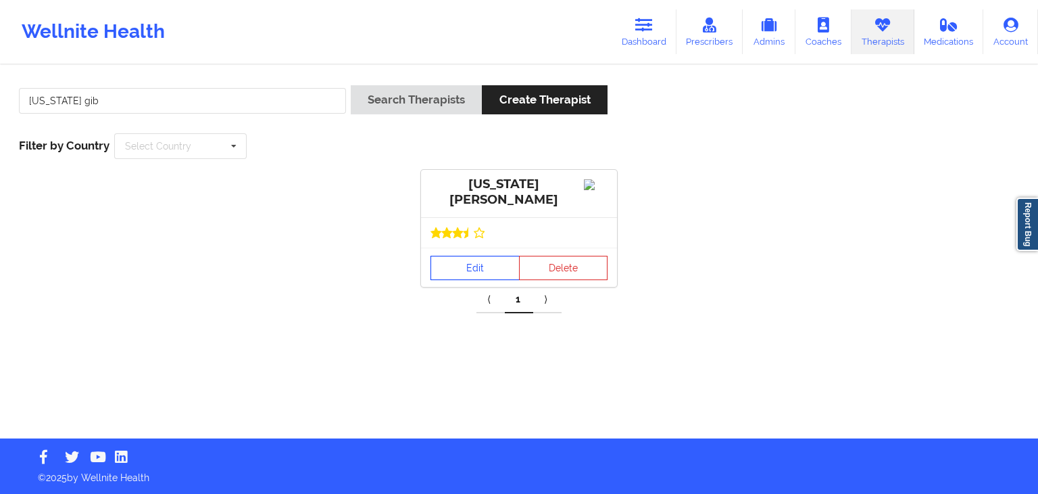
click at [471, 277] on link "Edit" at bounding box center [475, 268] width 89 height 24
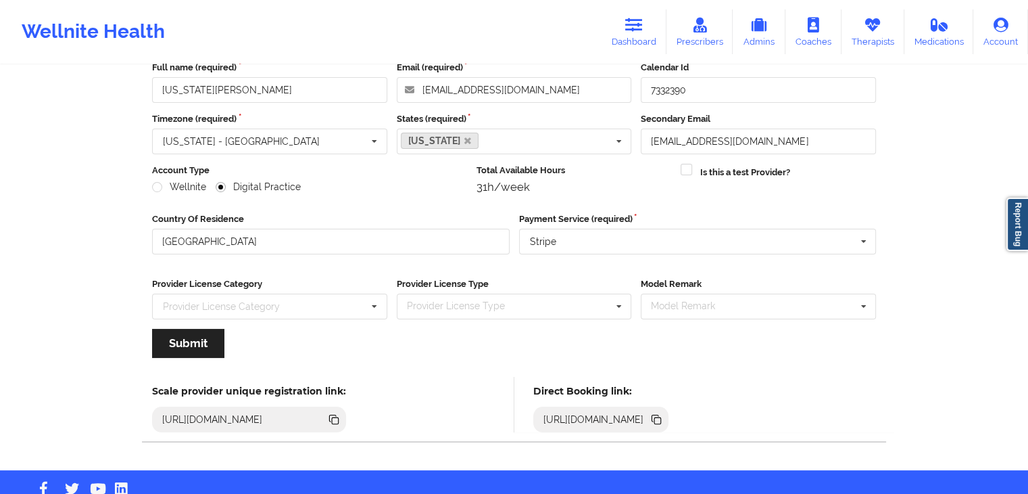
scroll to position [112, 0]
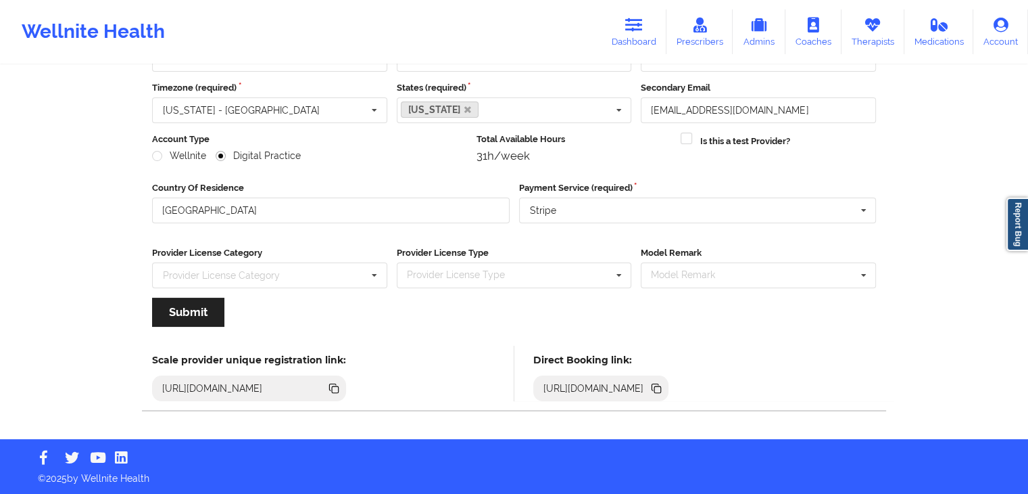
click at [664, 389] on icon at bounding box center [656, 388] width 15 height 15
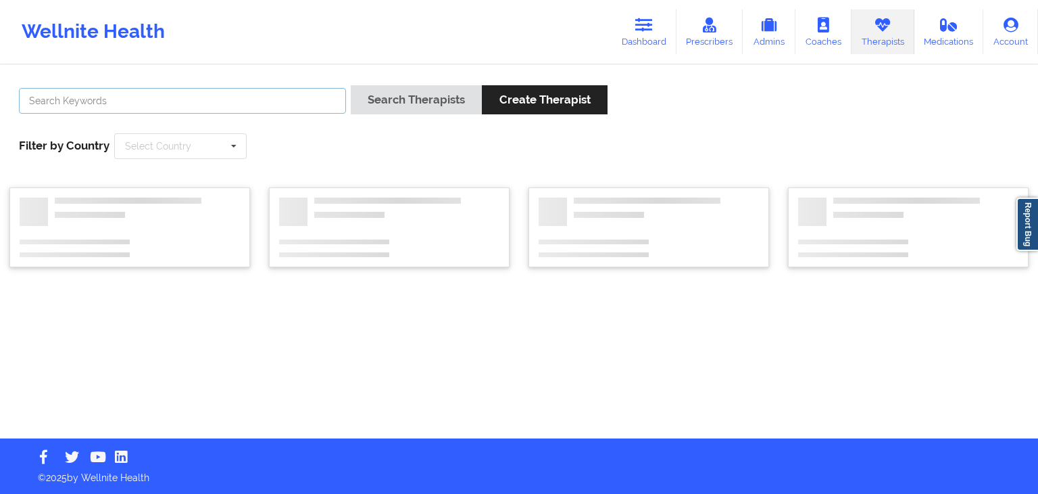
click at [97, 101] on input "text" at bounding box center [182, 101] width 327 height 26
type input "[PERSON_NAME]"
click at [351, 85] on button "Search Therapists" at bounding box center [416, 99] width 131 height 29
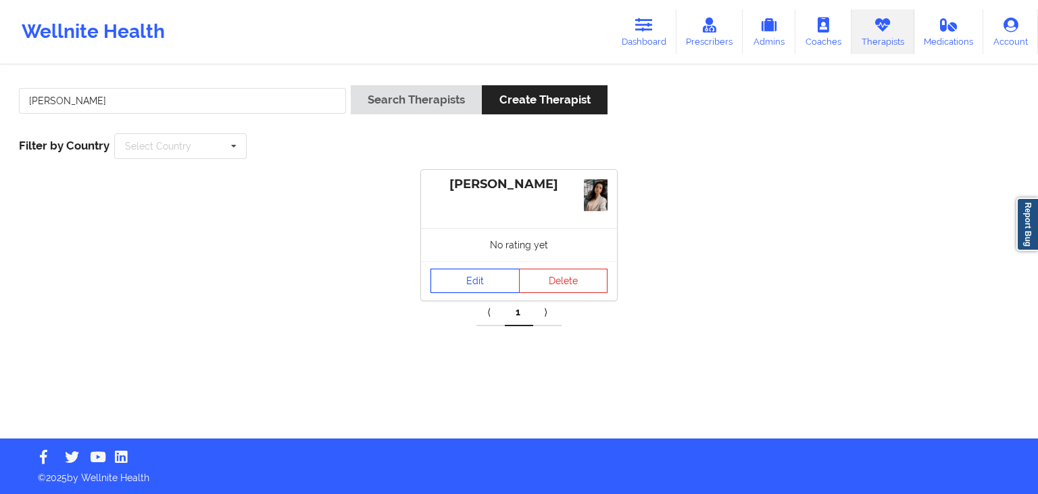
click at [463, 289] on link "Edit" at bounding box center [475, 280] width 89 height 24
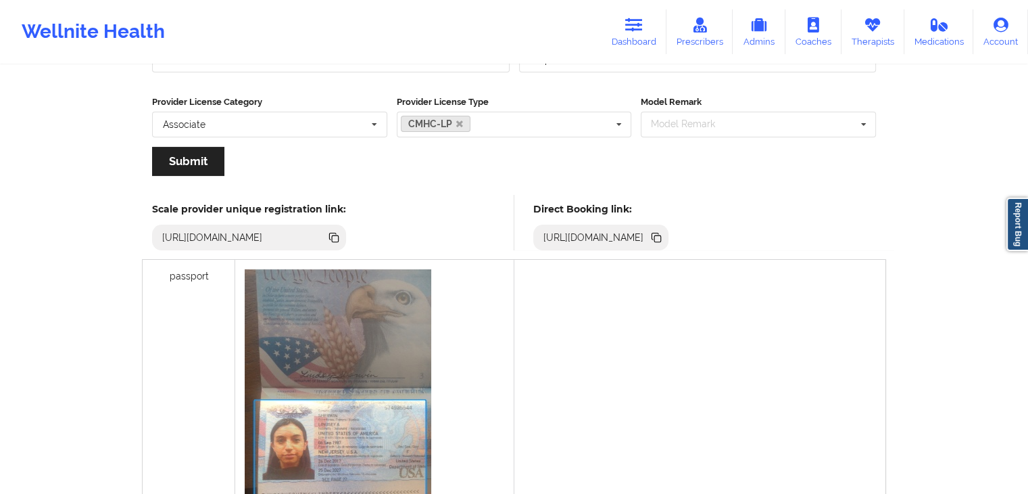
scroll to position [264, 0]
click at [661, 234] on icon at bounding box center [657, 237] width 7 height 7
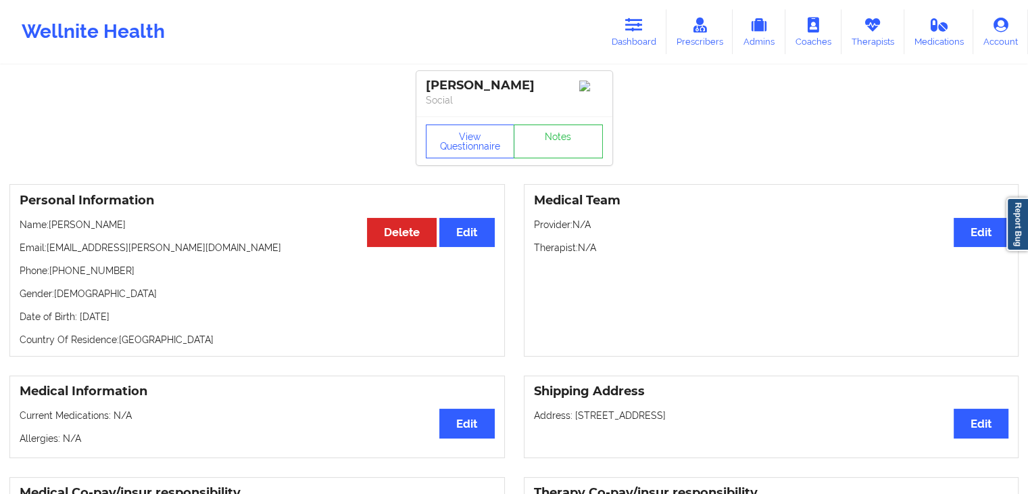
drag, startPoint x: 865, startPoint y: 25, endPoint x: 636, endPoint y: 55, distance: 231.1
click at [865, 25] on icon at bounding box center [873, 25] width 18 height 15
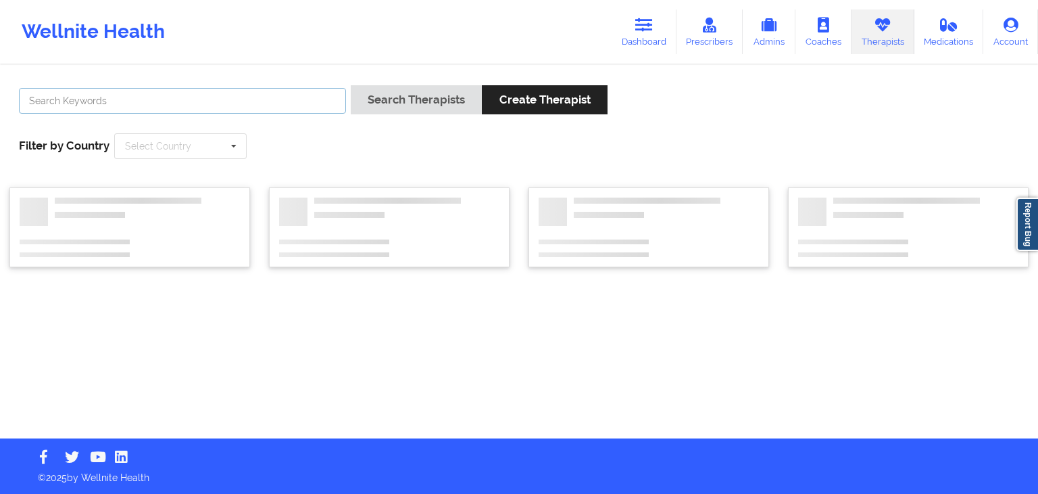
click at [232, 99] on input "text" at bounding box center [182, 101] width 327 height 26
type input "[US_STATE] gib"
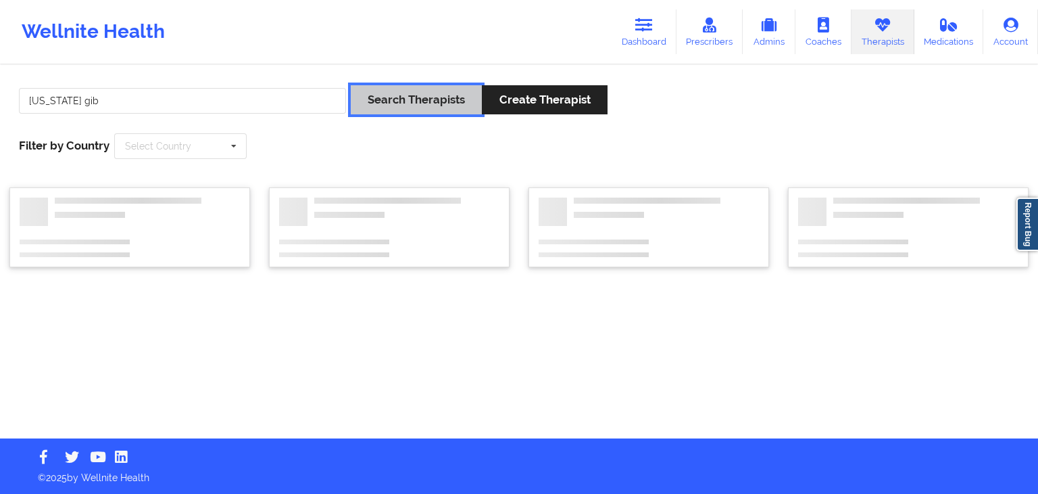
click at [384, 107] on button "Search Therapists" at bounding box center [416, 99] width 131 height 29
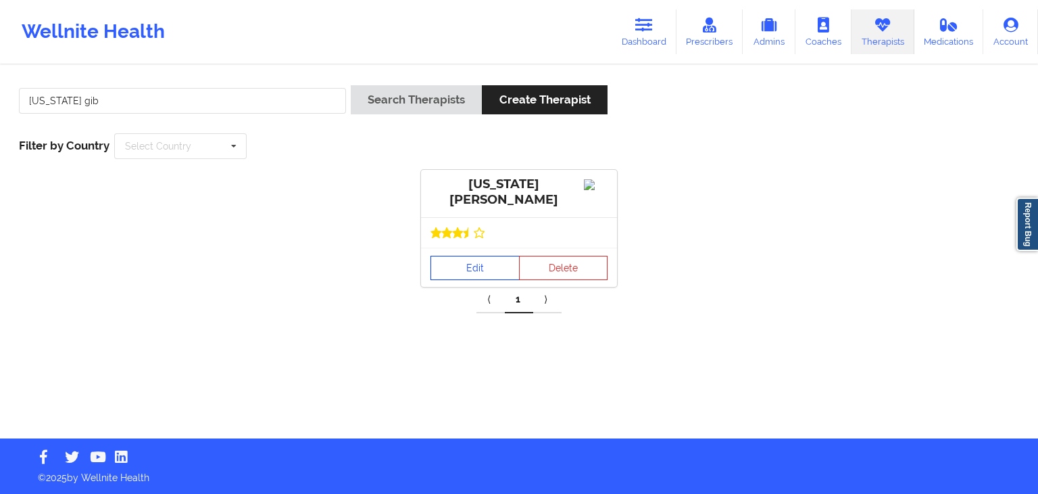
click at [466, 266] on link "Edit" at bounding box center [475, 268] width 89 height 24
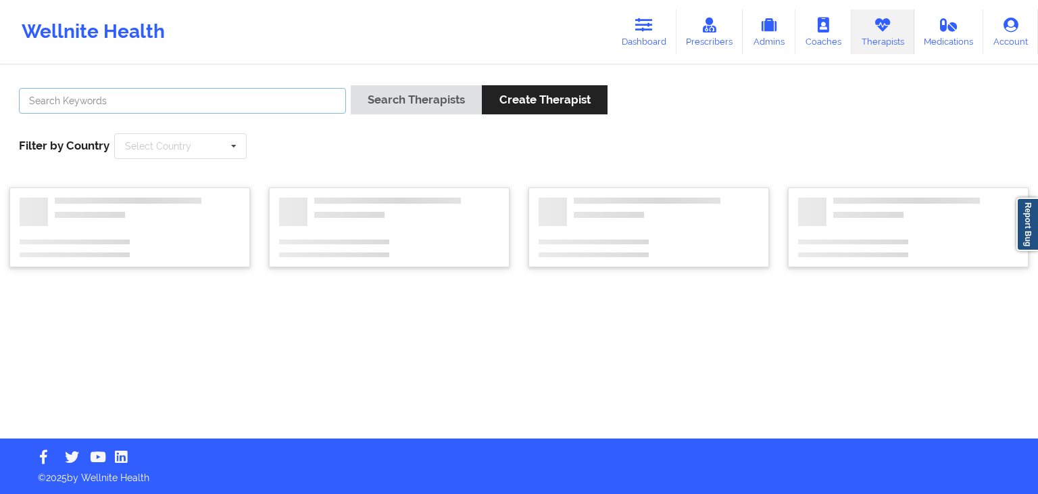
click at [200, 91] on input "text" at bounding box center [182, 101] width 327 height 26
type input "[PERSON_NAME]"
click at [351, 85] on button "Search Therapists" at bounding box center [416, 99] width 131 height 29
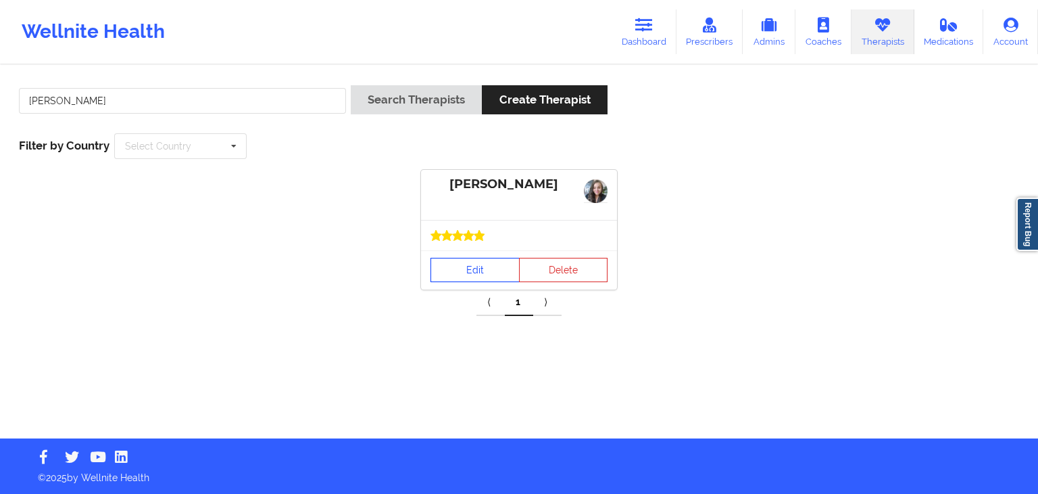
click at [479, 258] on link "Edit" at bounding box center [475, 270] width 89 height 24
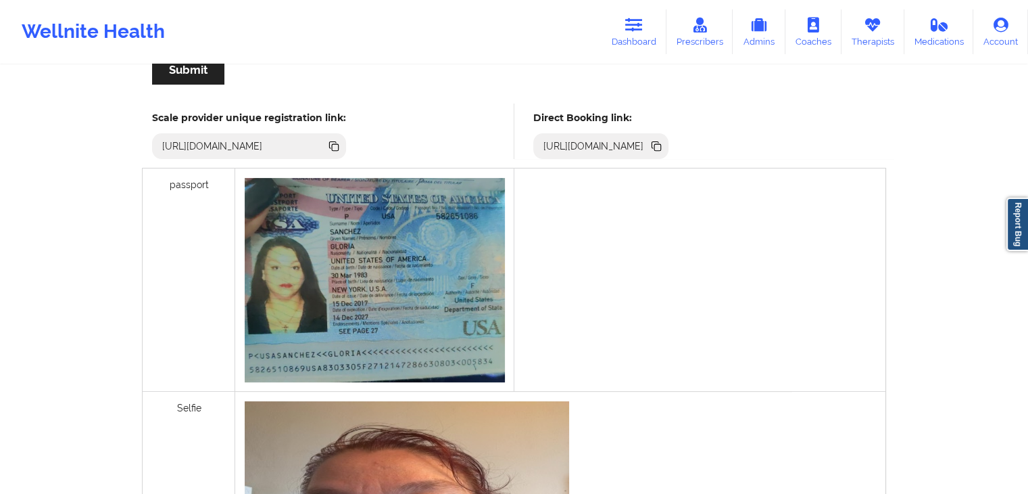
scroll to position [354, 0]
click at [664, 146] on icon at bounding box center [656, 146] width 15 height 15
